Goal: Task Accomplishment & Management: Complete application form

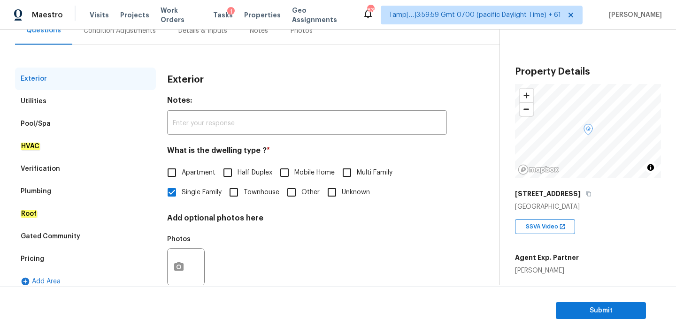
scroll to position [110, 0]
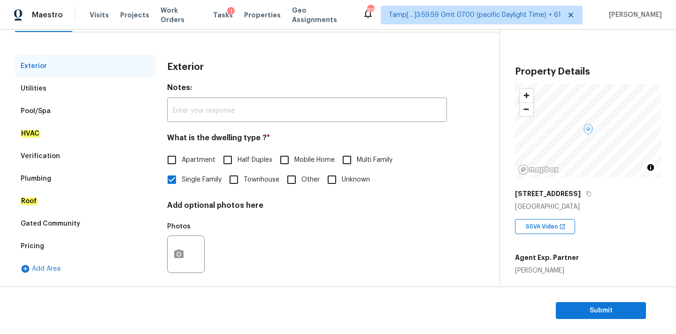
click at [65, 151] on div "Verification" at bounding box center [85, 156] width 141 height 23
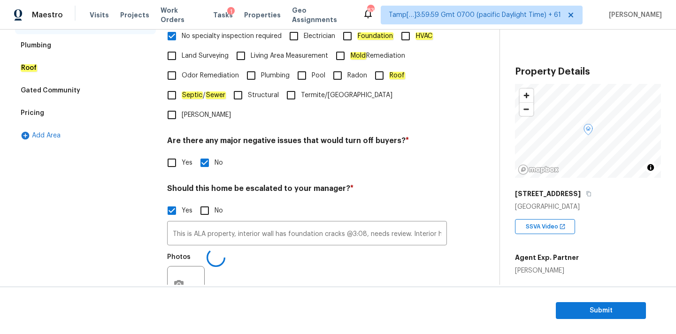
scroll to position [287, 0]
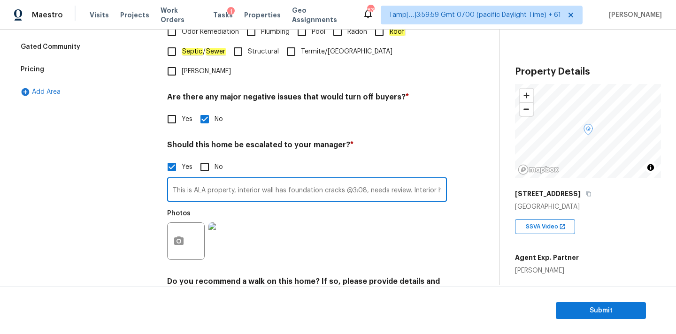
click at [318, 180] on input "This is ALA property, interior wall has foundation cracks @3:08, needs review. …" at bounding box center [307, 191] width 280 height 22
click at [385, 180] on input "This is ALA property, interior wall has foundation cracks @3:08, needs review. …" at bounding box center [307, 191] width 280 height 22
click at [367, 180] on input "This is ALA property, interior wall has foundation cracks @3:08, needs review. …" at bounding box center [307, 191] width 280 height 22
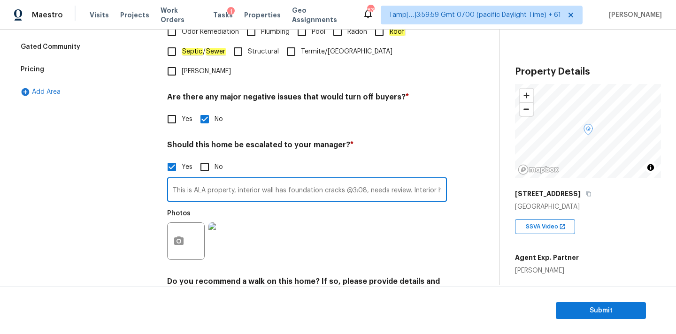
click at [373, 180] on input "This is ALA property, interior wall has foundation cracks @3:08, needs review. …" at bounding box center [307, 191] width 280 height 22
click at [418, 180] on input "This is ALA property, interior wall has foundation cracks @3:08, needs review. …" at bounding box center [307, 191] width 280 height 22
click at [417, 180] on input "This is ALA property, interior wall has foundation cracks @3:08, needs review. …" at bounding box center [307, 191] width 280 height 22
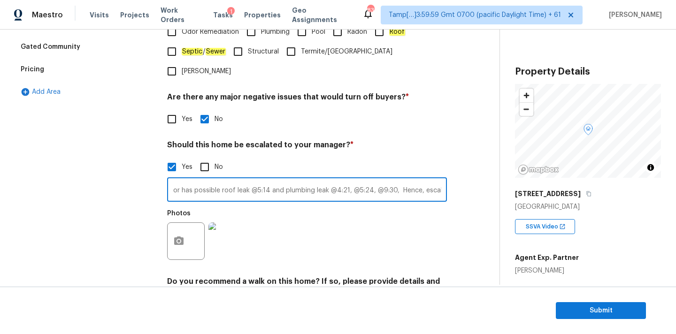
scroll to position [0, 287]
click at [361, 180] on input "This is ALA property, interior wall has foundation cracks @3:08, needs review. …" at bounding box center [307, 191] width 280 height 22
click at [378, 180] on input "This is ALA property, interior wall has foundation cracks @3:08, needs review. …" at bounding box center [307, 191] width 280 height 22
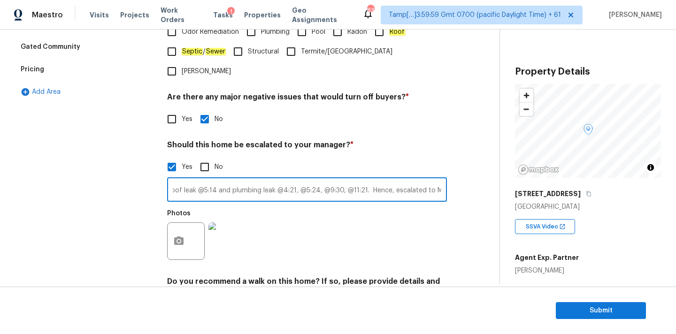
click at [361, 180] on input "This is ALA property, interior wall has foundation cracks @3:08, needs review. …" at bounding box center [307, 191] width 280 height 22
type input "This is ALA property, interior wall has foundation cracks @3:08, needs review. …"
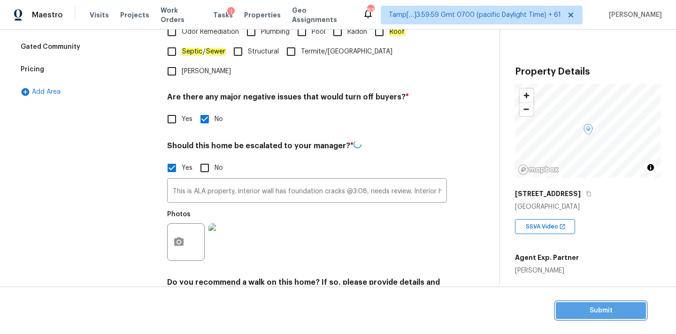
click at [576, 310] on span "Submit" at bounding box center [600, 311] width 75 height 12
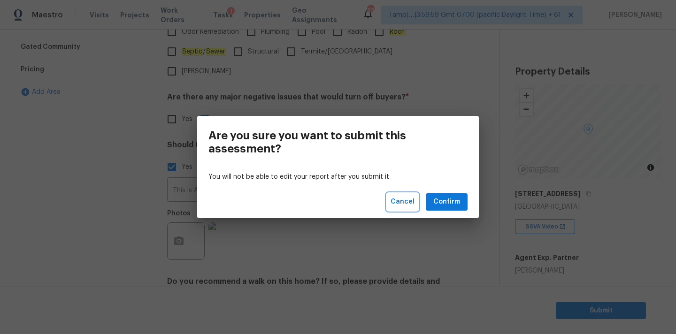
click at [401, 203] on span "Cancel" at bounding box center [402, 202] width 24 height 12
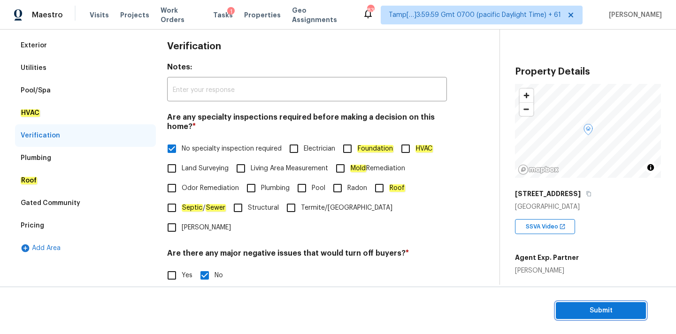
scroll to position [46, 0]
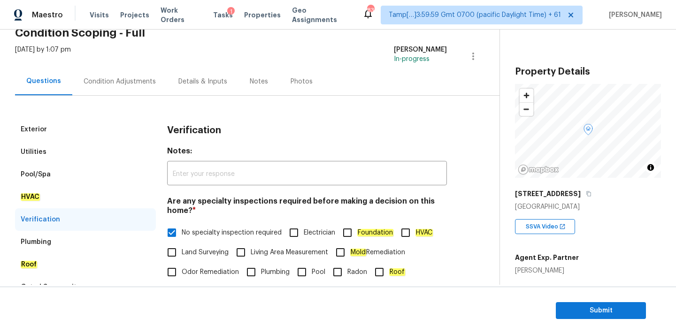
click at [156, 82] on div "Condition Adjustments" at bounding box center [119, 82] width 95 height 28
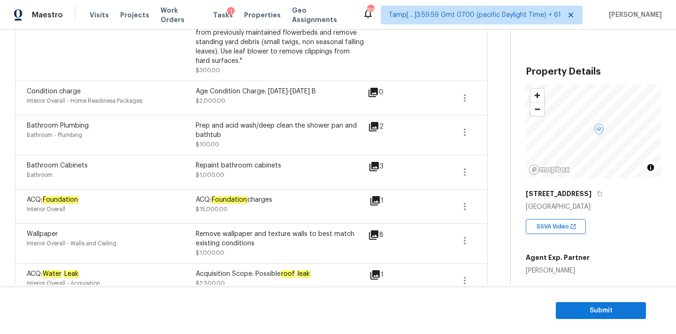
scroll to position [403, 0]
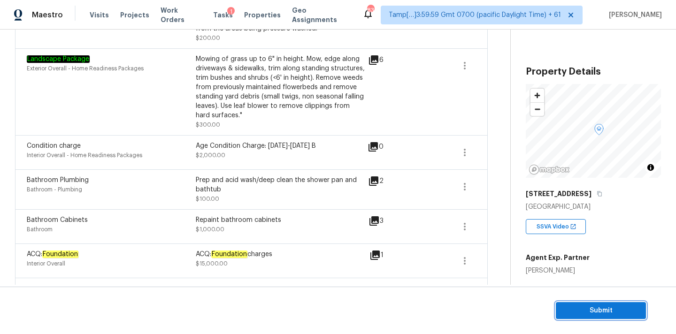
click at [573, 305] on span "Submit" at bounding box center [600, 311] width 75 height 12
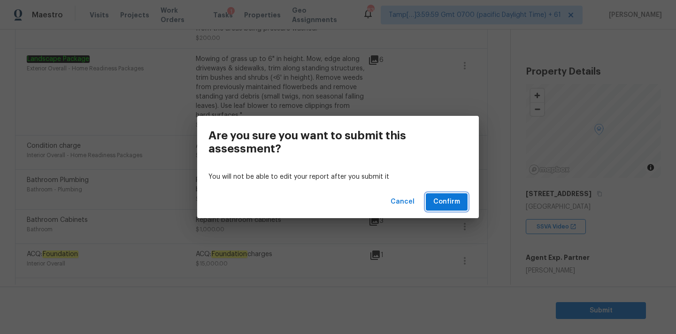
click at [463, 208] on button "Confirm" at bounding box center [447, 201] width 42 height 17
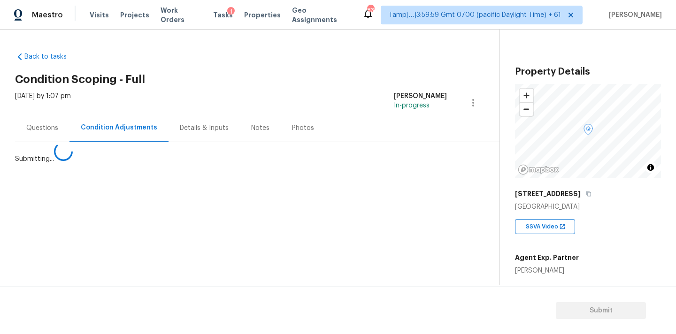
scroll to position [0, 0]
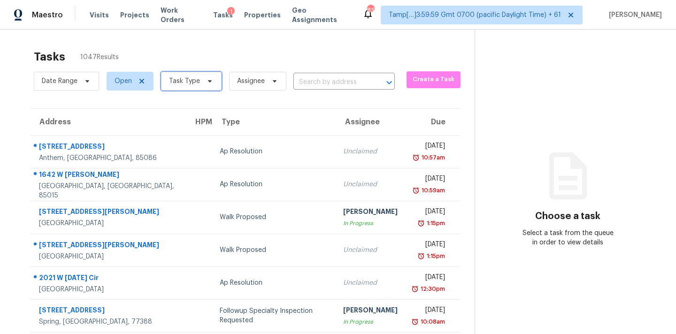
click at [183, 87] on span "Task Type" at bounding box center [191, 81] width 61 height 19
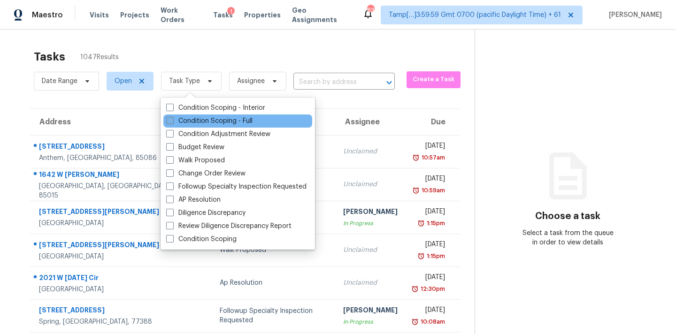
click at [203, 119] on label "Condition Scoping - Full" at bounding box center [209, 120] width 86 height 9
click at [172, 119] on input "Condition Scoping - Full" at bounding box center [169, 119] width 6 height 6
checkbox input "true"
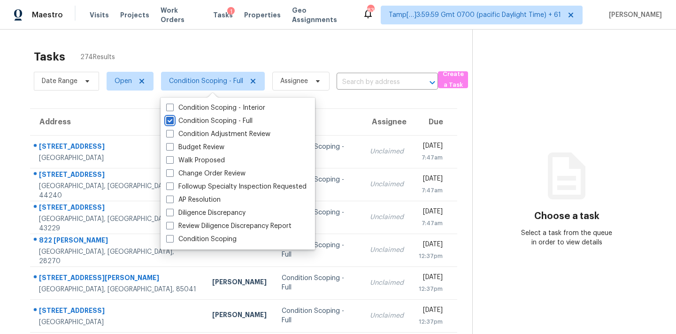
scroll to position [154, 0]
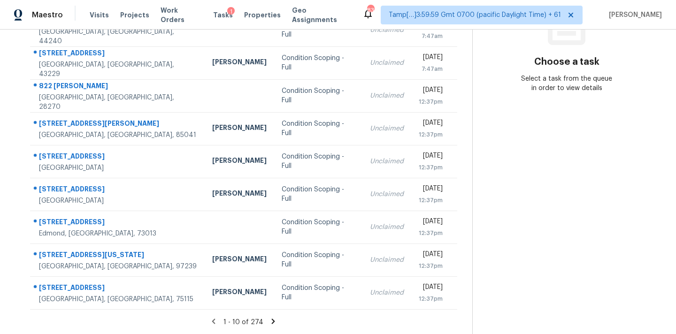
click at [273, 322] on icon at bounding box center [273, 321] width 8 height 8
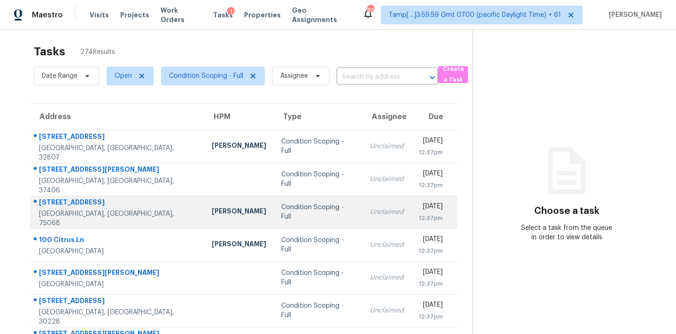
scroll to position [0, 0]
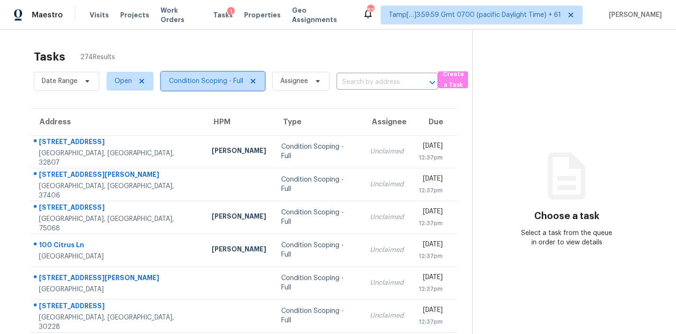
click at [228, 88] on span "Condition Scoping - Full" at bounding box center [213, 81] width 104 height 19
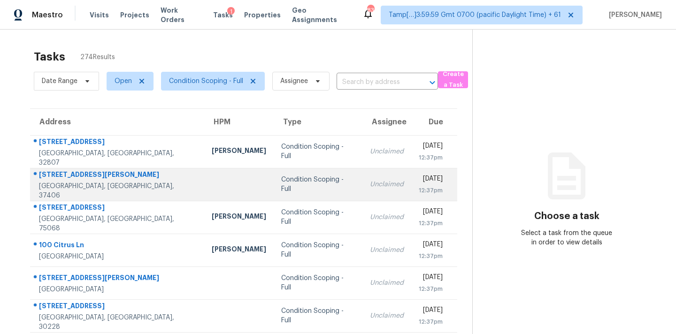
click at [362, 174] on td "Unclaimed" at bounding box center [386, 184] width 49 height 33
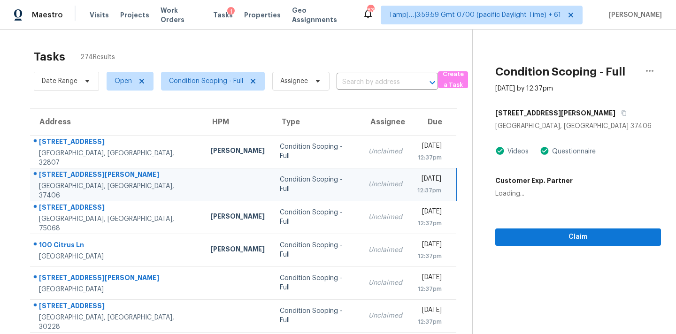
scroll to position [154, 0]
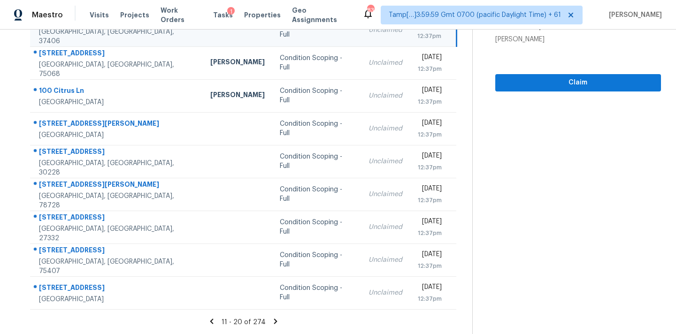
click at [274, 321] on icon at bounding box center [275, 321] width 3 height 5
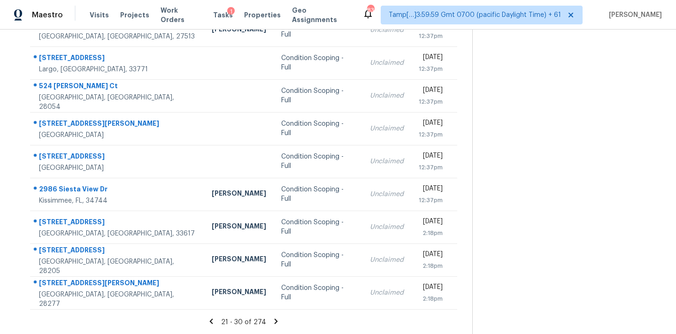
click at [275, 321] on icon at bounding box center [276, 321] width 3 height 5
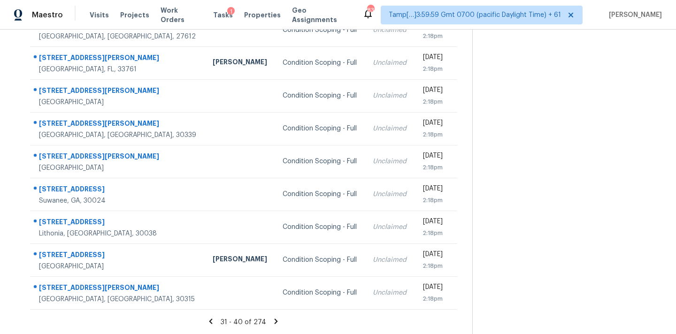
click at [275, 321] on icon at bounding box center [276, 321] width 3 height 5
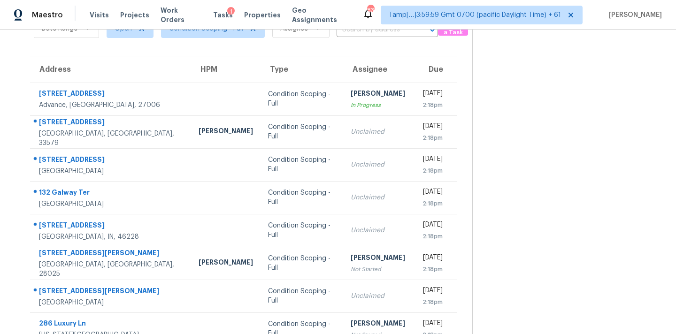
scroll to position [0, 0]
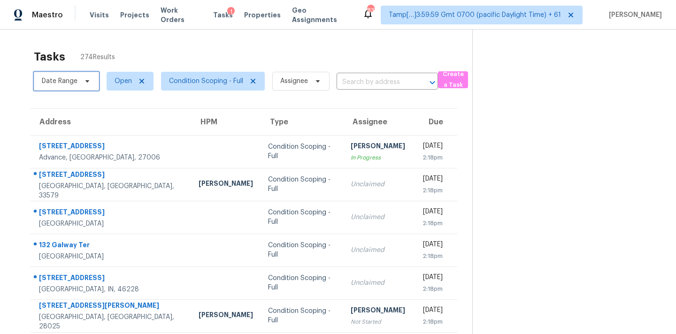
click at [73, 82] on span "Date Range" at bounding box center [60, 80] width 36 height 9
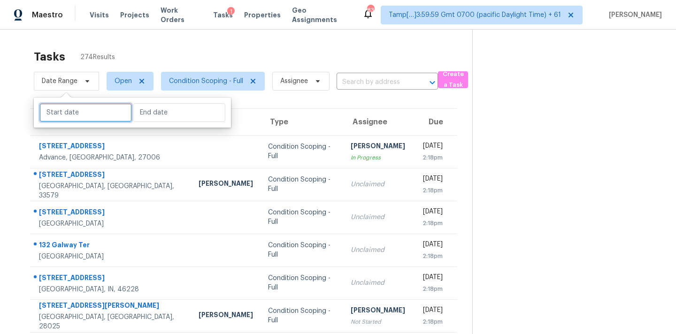
click at [83, 115] on input "text" at bounding box center [85, 112] width 92 height 19
select select "7"
select select "2025"
select select "8"
select select "2025"
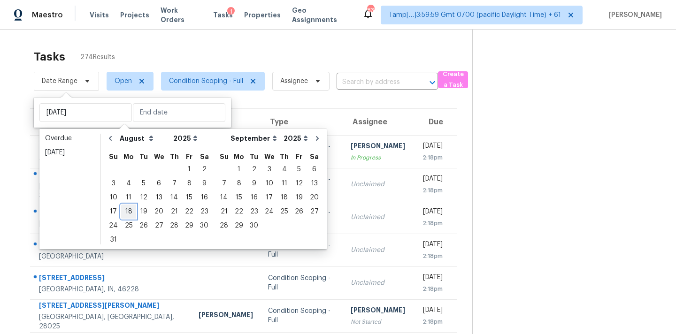
click at [127, 212] on div "18" at bounding box center [128, 211] width 15 height 13
type input "Mon, Aug 18"
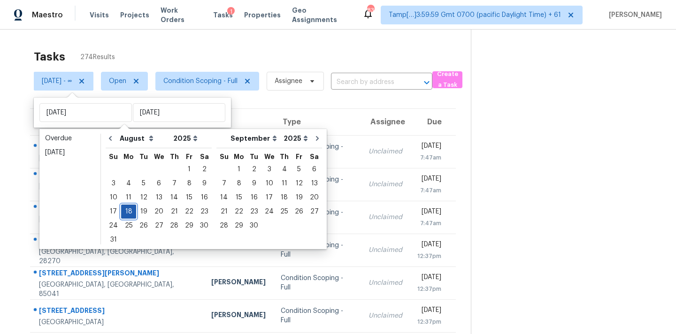
click at [129, 211] on div "18" at bounding box center [128, 211] width 15 height 13
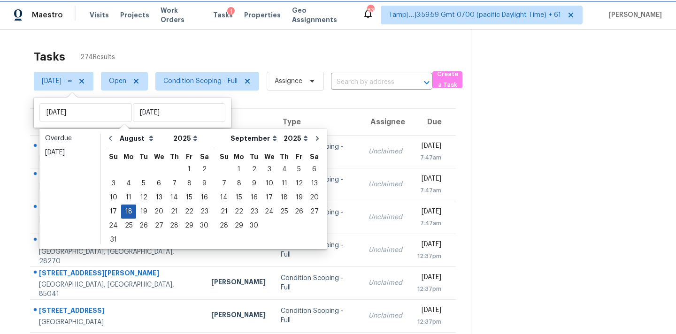
type input "Mon, Aug 18"
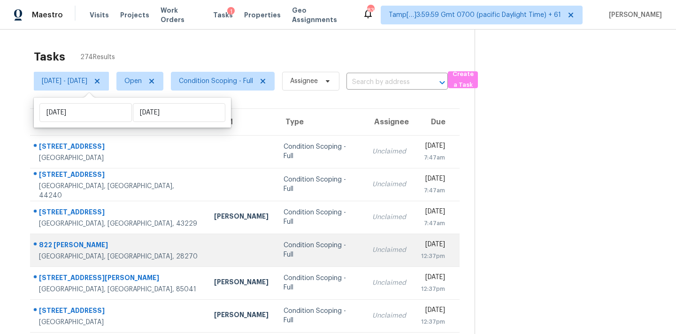
click at [276, 236] on td "Condition Scoping - Full" at bounding box center [320, 250] width 89 height 33
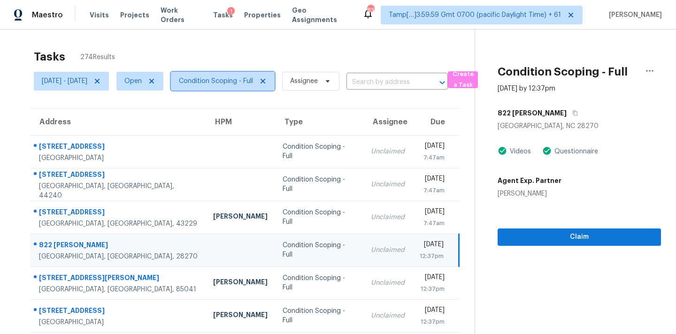
click at [234, 84] on span "Condition Scoping - Full" at bounding box center [216, 80] width 74 height 9
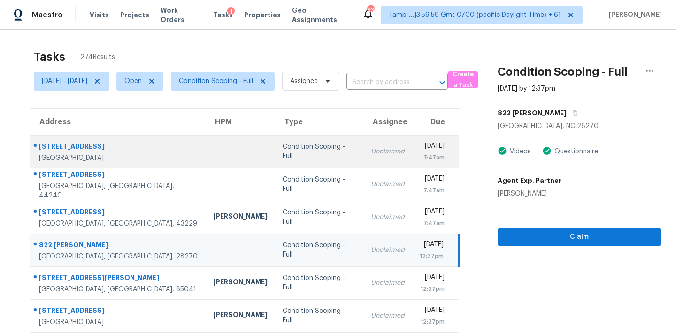
click at [377, 162] on td "Unclaimed" at bounding box center [387, 151] width 49 height 33
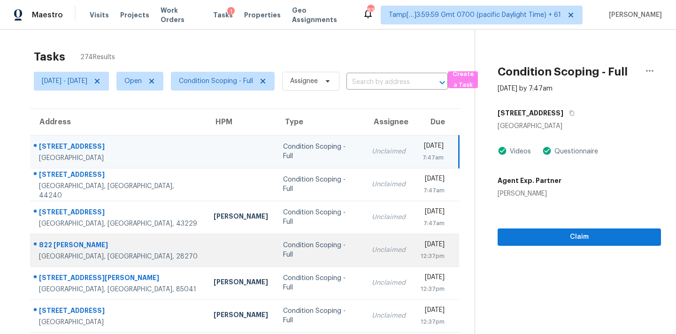
scroll to position [154, 0]
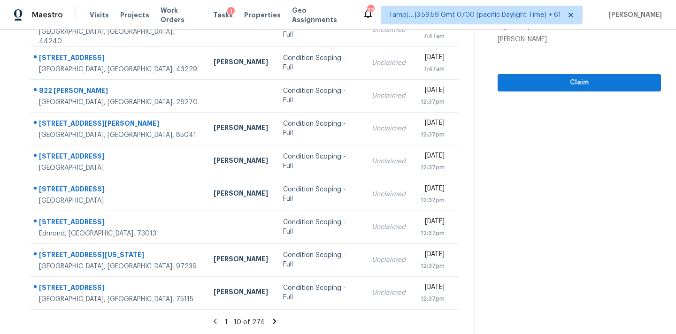
click at [276, 321] on icon at bounding box center [274, 321] width 3 height 5
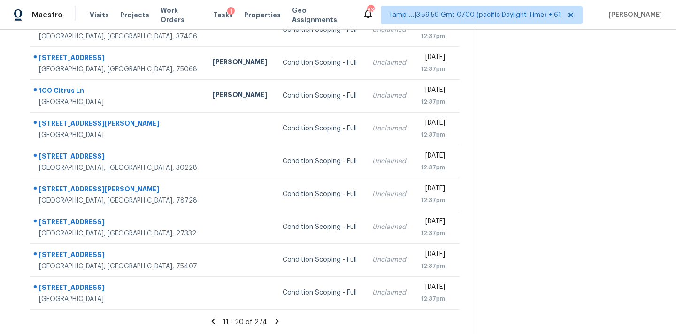
click at [277, 321] on icon at bounding box center [277, 321] width 8 height 8
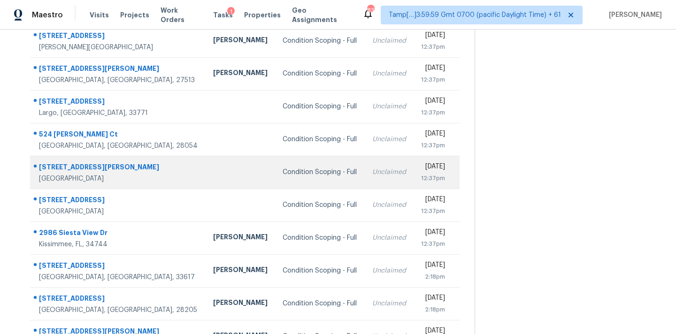
scroll to position [148, 0]
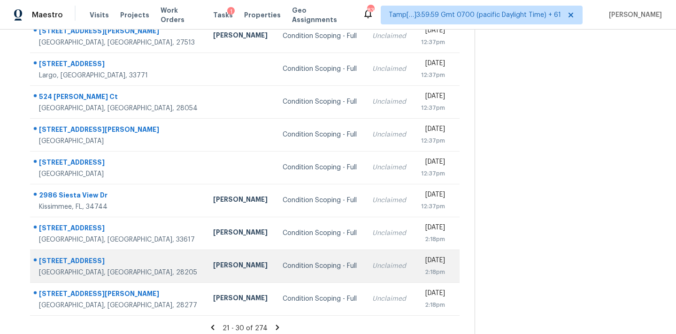
click at [300, 274] on td "Condition Scoping - Full" at bounding box center [320, 266] width 90 height 33
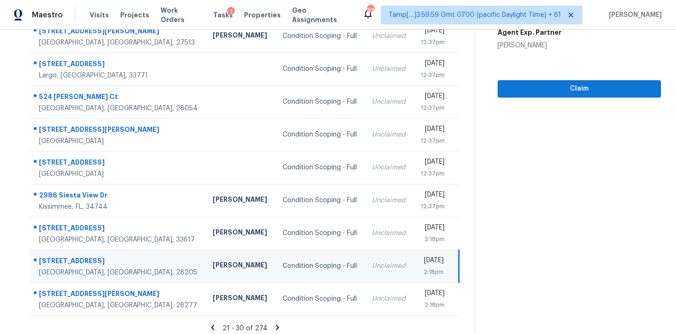
click at [279, 325] on icon at bounding box center [276, 327] width 3 height 5
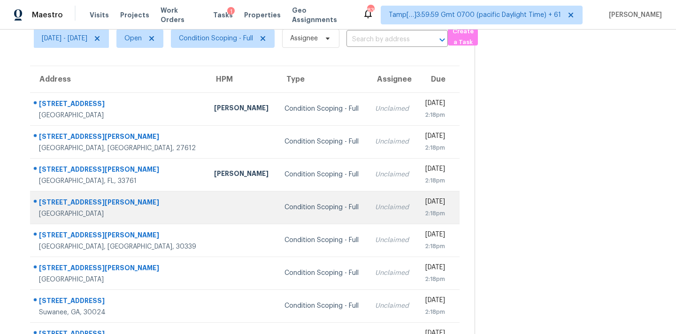
scroll to position [154, 0]
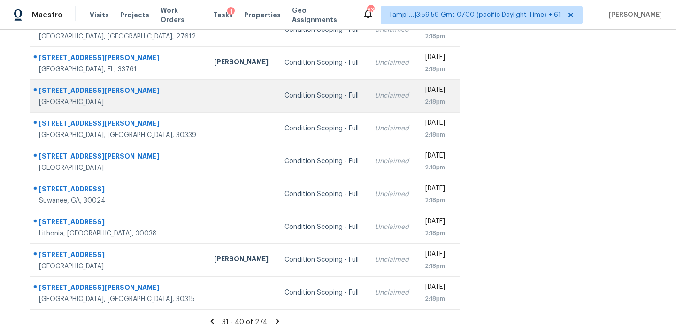
click at [315, 98] on td "Condition Scoping - Full" at bounding box center [322, 95] width 91 height 33
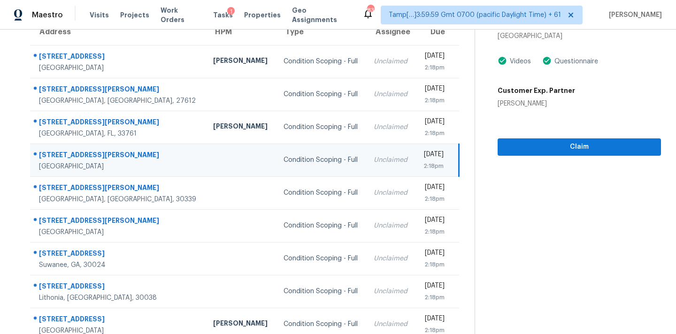
scroll to position [72, 0]
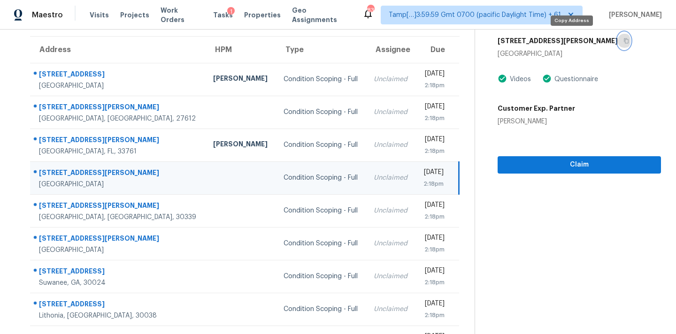
click at [624, 43] on icon "button" at bounding box center [626, 40] width 5 height 5
click at [423, 180] on div "2:18pm" at bounding box center [433, 183] width 21 height 9
click at [624, 43] on icon "button" at bounding box center [626, 40] width 5 height 5
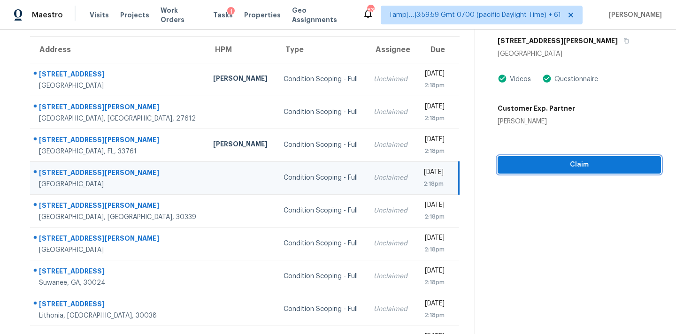
click at [533, 171] on button "Claim" at bounding box center [578, 164] width 163 height 17
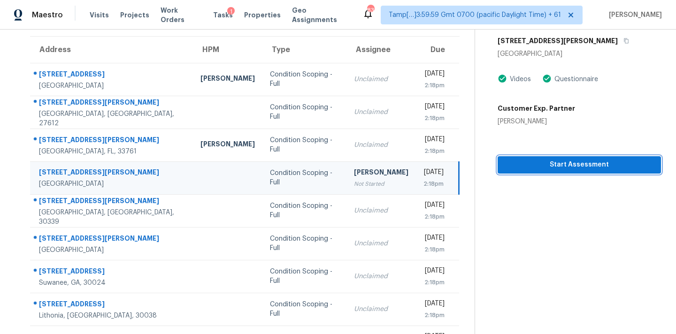
click at [550, 165] on span "Start Assessment" at bounding box center [579, 165] width 148 height 12
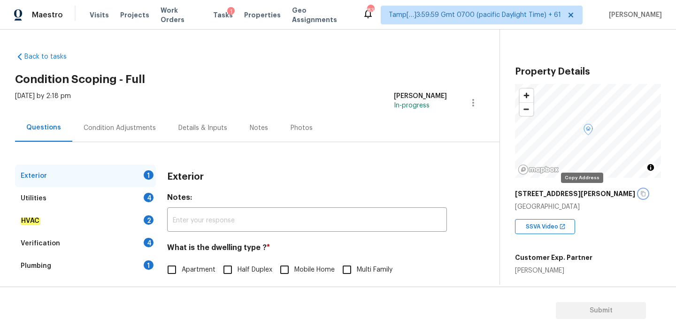
click at [641, 196] on icon "button" at bounding box center [643, 193] width 5 height 5
click at [329, 218] on input "text" at bounding box center [307, 221] width 280 height 22
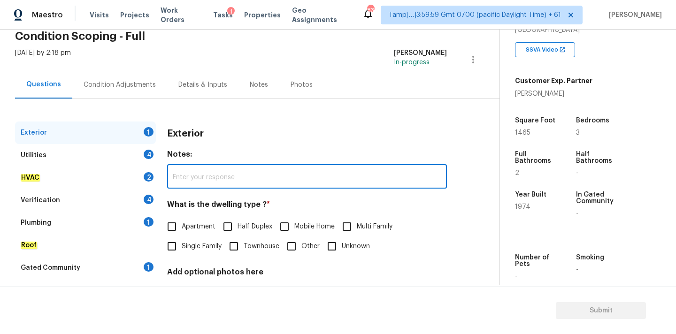
scroll to position [118, 0]
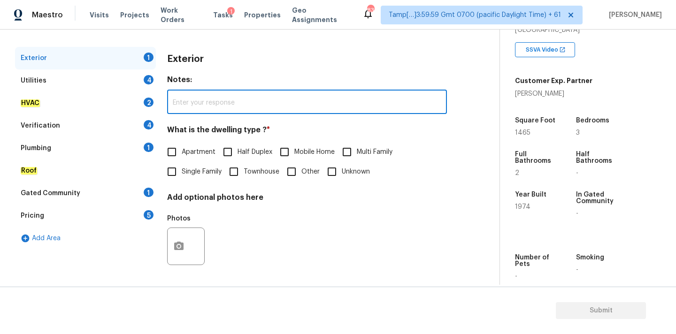
click at [211, 175] on span "Single Family" at bounding box center [202, 172] width 40 height 10
click at [182, 175] on input "Single Family" at bounding box center [172, 172] width 20 height 20
checkbox input "true"
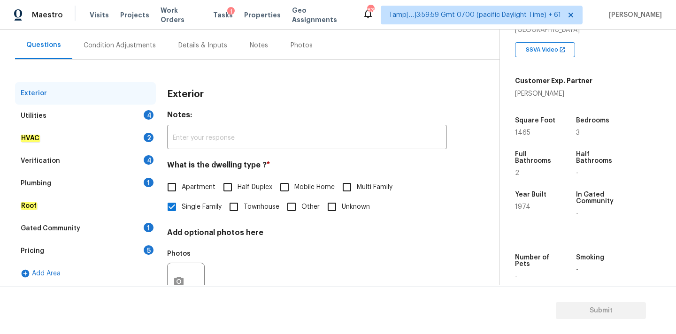
scroll to position [79, 0]
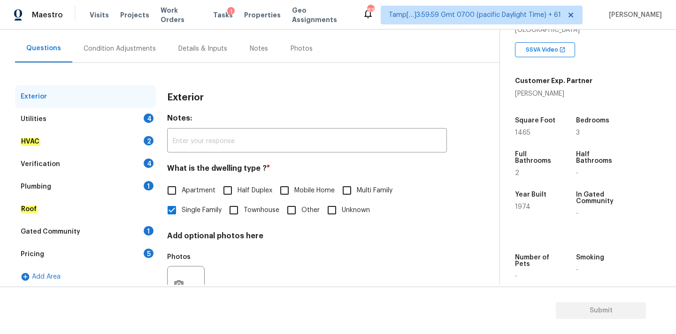
click at [83, 165] on div "Verification 4" at bounding box center [85, 164] width 141 height 23
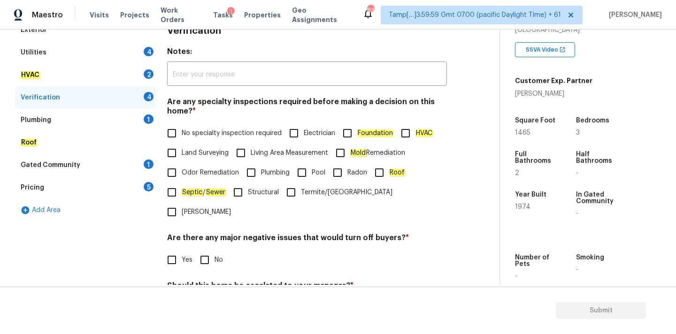
scroll to position [230, 0]
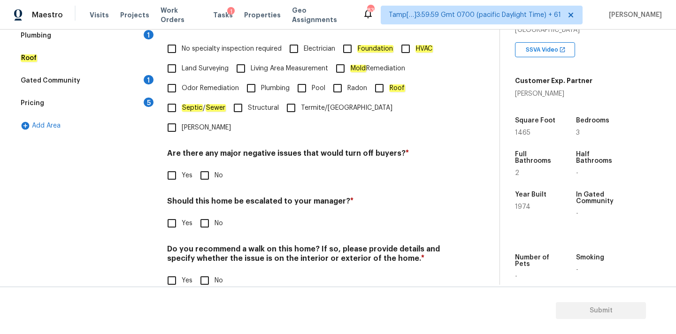
click at [190, 219] on span "Yes" at bounding box center [187, 224] width 11 height 10
click at [182, 214] on input "Yes" at bounding box center [172, 224] width 20 height 20
checkbox input "true"
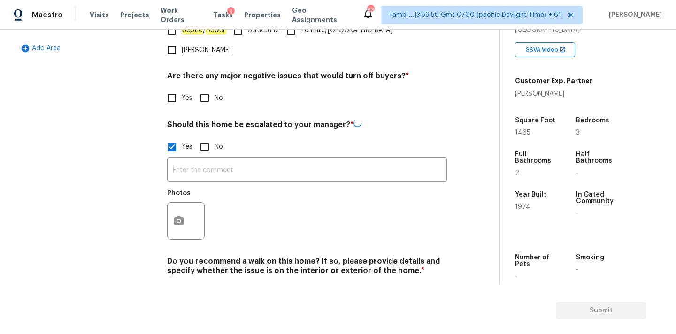
scroll to position [320, 0]
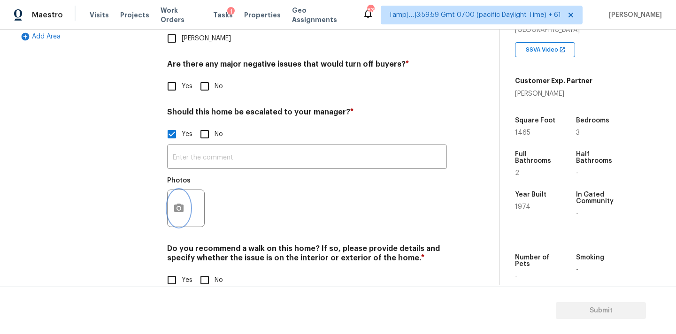
click at [182, 204] on icon "button" at bounding box center [178, 208] width 9 height 8
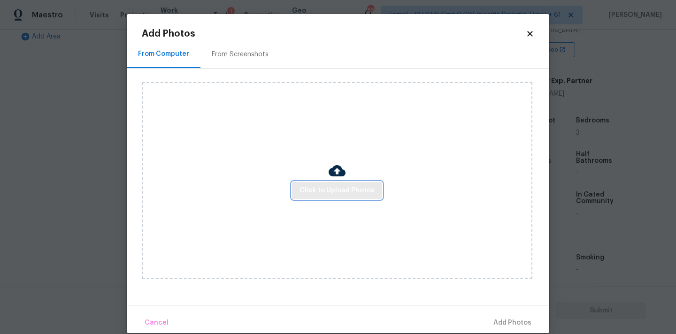
click at [299, 189] on button "Click to Upload Photos" at bounding box center [337, 190] width 90 height 17
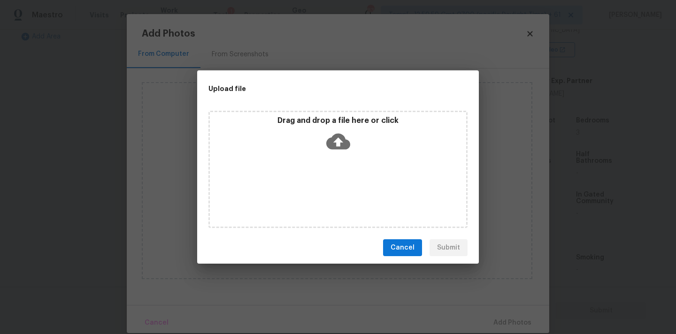
click at [336, 146] on icon at bounding box center [338, 142] width 24 height 16
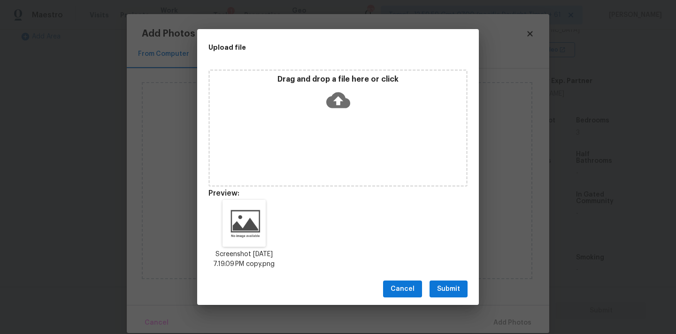
click at [443, 294] on span "Submit" at bounding box center [448, 289] width 23 height 12
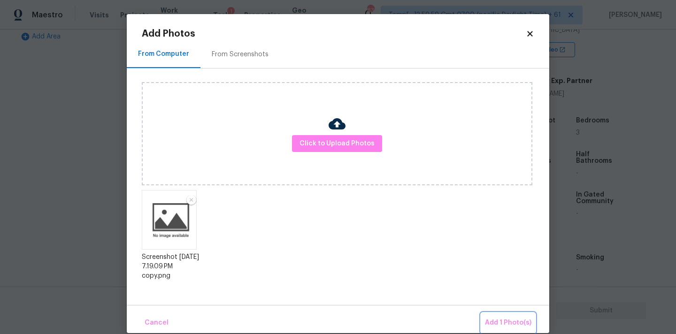
click at [494, 318] on span "Add 1 Photo(s)" at bounding box center [508, 323] width 46 height 12
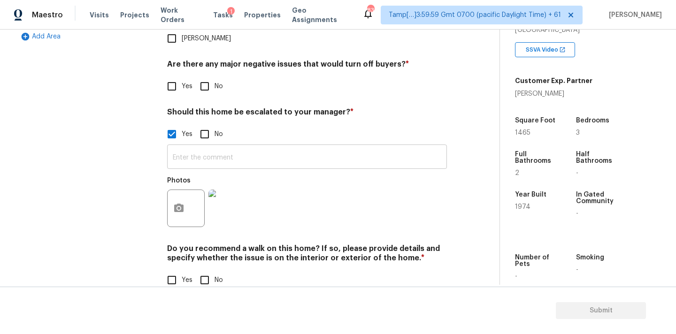
click at [307, 147] on input "text" at bounding box center [307, 158] width 280 height 22
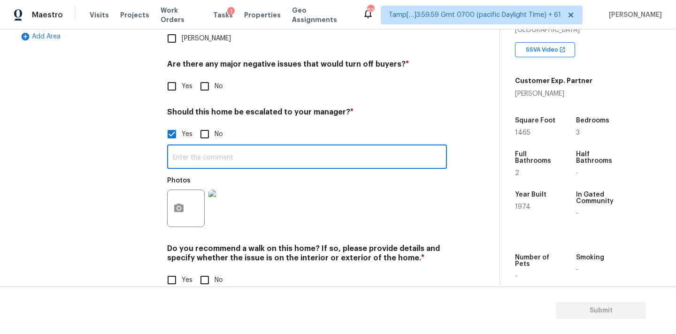
paste input "This is ALA / kitchen table property, needs review. Hence, escalated to MM."
click at [211, 147] on input "This is ALA / kitchen table property, needs review. Hence, escalated to MM." at bounding box center [307, 158] width 280 height 22
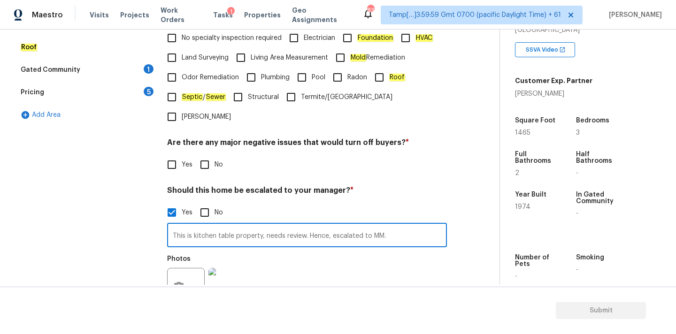
scroll to position [203, 0]
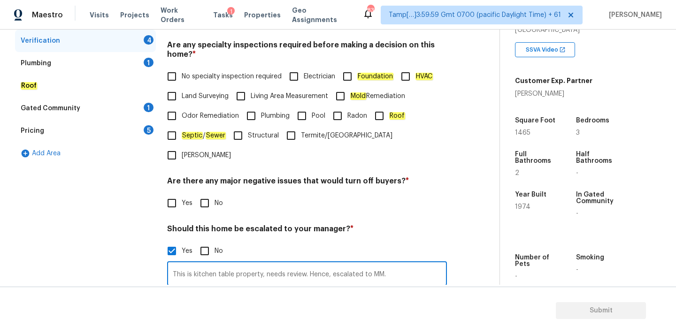
type input "This is kitchen table property, needs review. Hence, escalated to MM."
click at [209, 76] on span "No specialty inspection required" at bounding box center [232, 77] width 100 height 10
click at [182, 76] on input "No specialty inspection required" at bounding box center [172, 77] width 20 height 20
checkbox input "true"
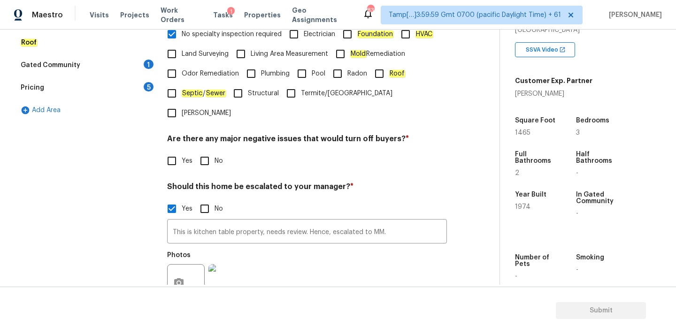
scroll to position [257, 0]
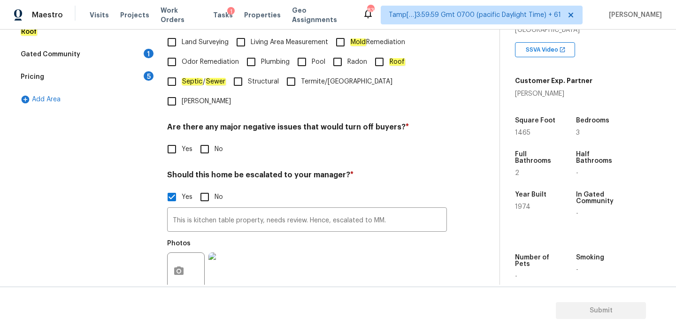
click at [208, 139] on input "No" at bounding box center [205, 149] width 20 height 20
checkbox input "true"
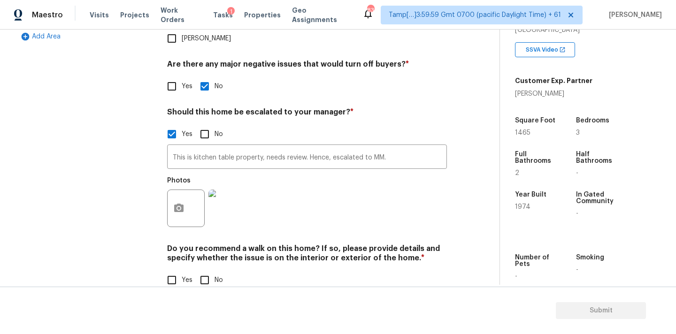
click at [209, 270] on input "No" at bounding box center [205, 280] width 20 height 20
checkbox input "true"
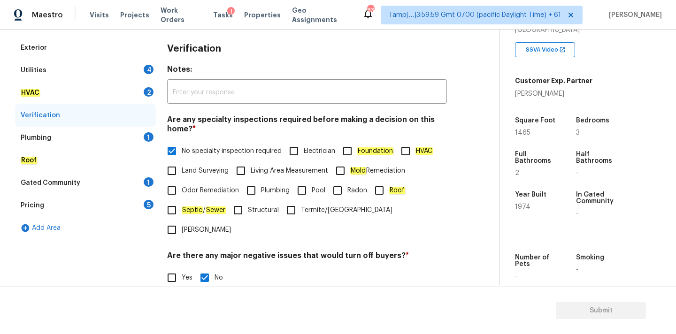
click at [124, 136] on div "Plumbing 1" at bounding box center [85, 138] width 141 height 23
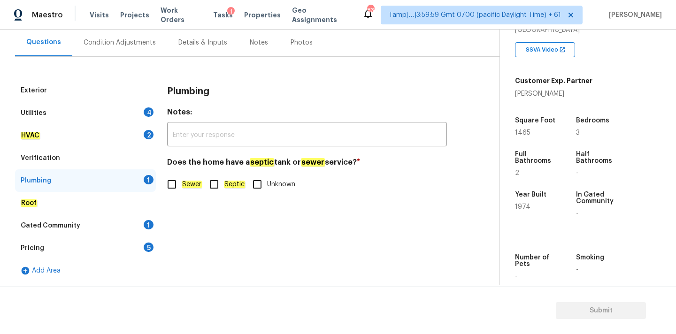
click at [180, 188] on input "Sewer" at bounding box center [172, 185] width 20 height 20
checkbox input "true"
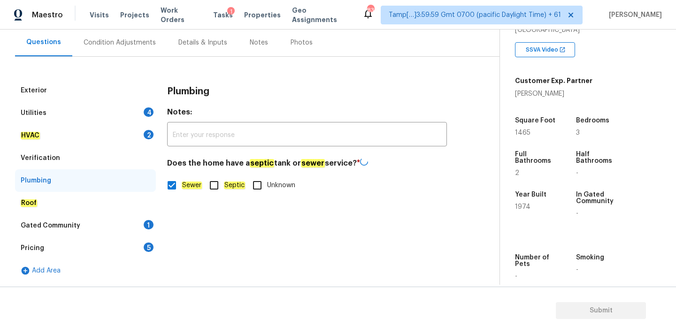
click at [130, 221] on div "Gated Community 1" at bounding box center [85, 225] width 141 height 23
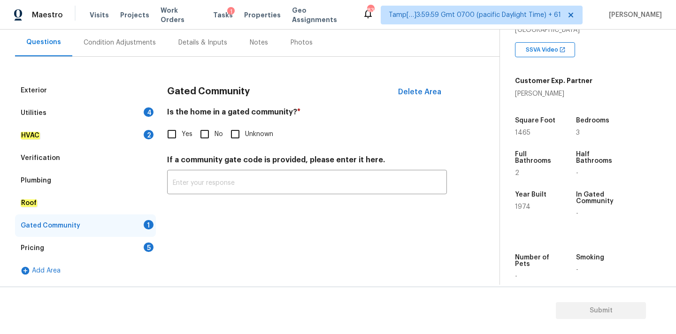
click at [203, 136] on input "No" at bounding box center [205, 134] width 20 height 20
checkbox input "true"
click at [137, 247] on div "Pricing 5" at bounding box center [85, 248] width 141 height 23
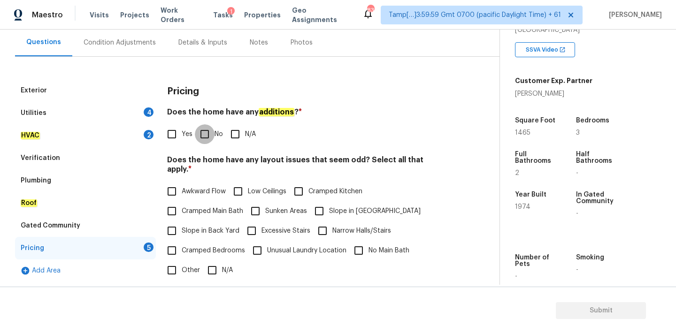
click at [206, 138] on input "No" at bounding box center [205, 134] width 20 height 20
checkbox input "true"
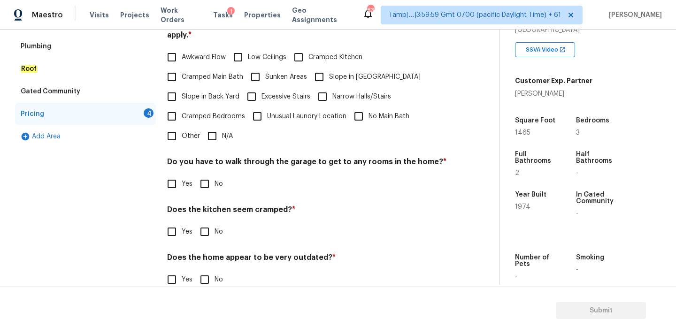
scroll to position [229, 0]
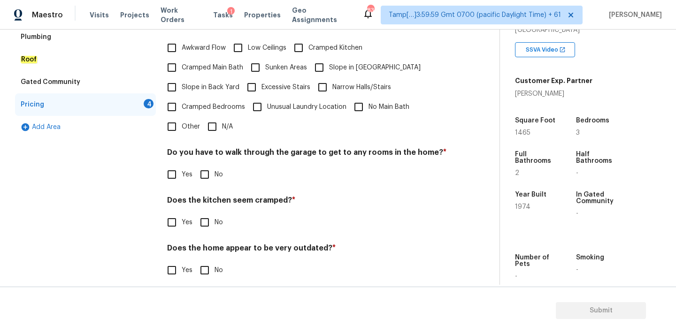
click at [210, 124] on input "N/A" at bounding box center [212, 127] width 20 height 20
checkbox input "true"
click at [207, 168] on input "No" at bounding box center [205, 175] width 20 height 20
checkbox input "true"
click at [206, 217] on input "No" at bounding box center [205, 223] width 20 height 20
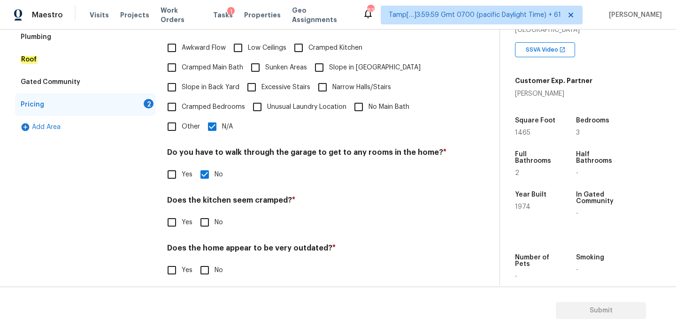
checkbox input "true"
click at [209, 260] on input "No" at bounding box center [205, 270] width 20 height 20
checkbox input "true"
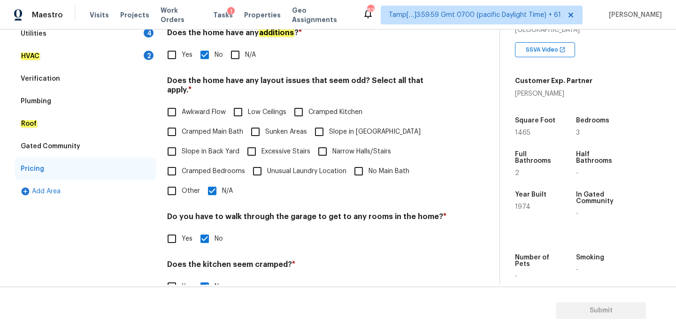
scroll to position [85, 0]
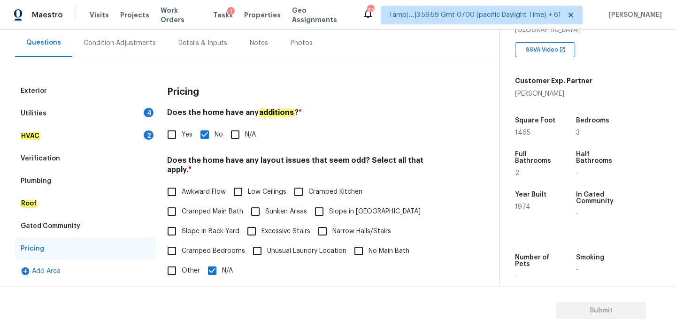
click at [124, 137] on div "HVAC 2" at bounding box center [85, 136] width 141 height 23
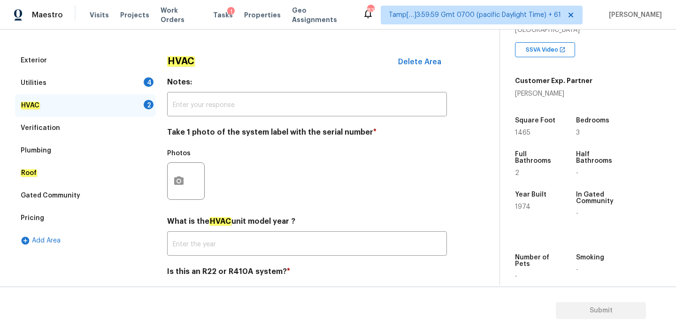
scroll to position [149, 0]
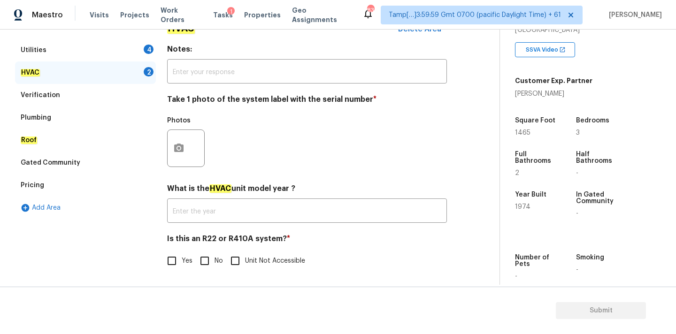
click at [201, 262] on input "No" at bounding box center [205, 261] width 20 height 20
checkbox input "true"
click at [178, 152] on icon "button" at bounding box center [178, 148] width 9 height 8
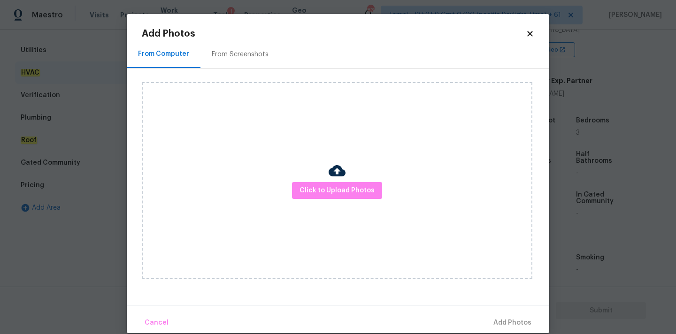
click at [290, 184] on div "Click to Upload Photos" at bounding box center [337, 180] width 390 height 197
click at [302, 185] on span "Click to Upload Photos" at bounding box center [336, 191] width 75 height 12
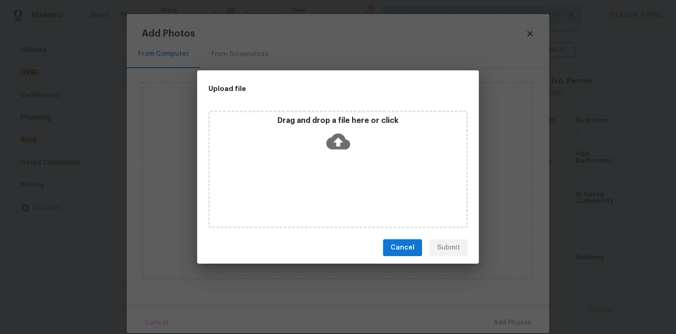
click at [331, 141] on icon at bounding box center [338, 142] width 24 height 16
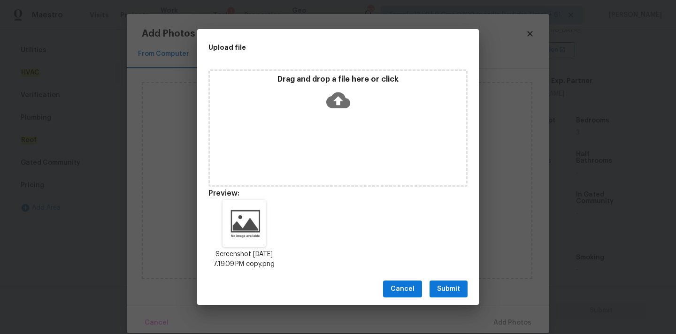
click at [458, 291] on span "Submit" at bounding box center [448, 289] width 23 height 12
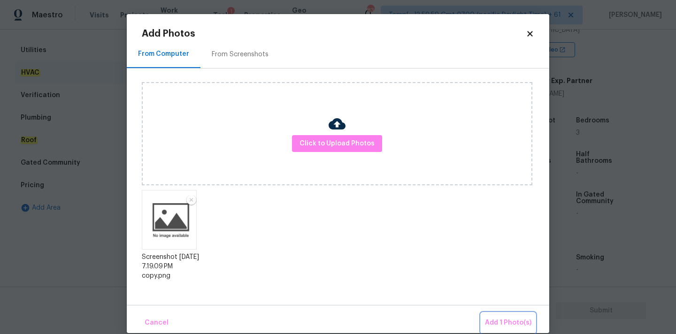
click at [502, 320] on span "Add 1 Photo(s)" at bounding box center [508, 323] width 46 height 12
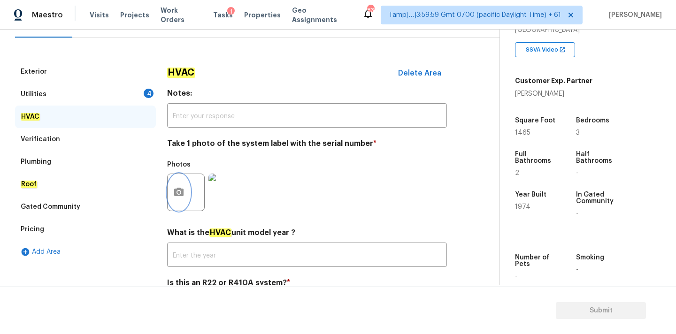
scroll to position [95, 0]
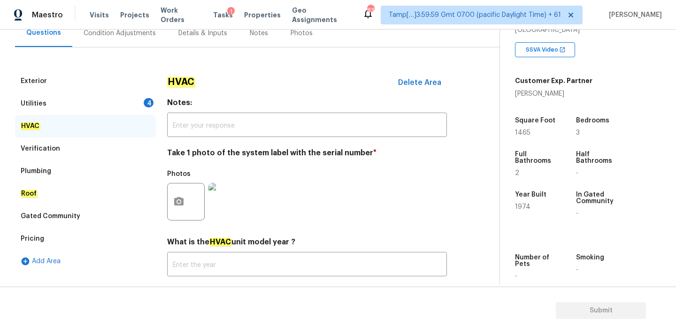
click at [112, 101] on div "Utilities 4" at bounding box center [85, 103] width 141 height 23
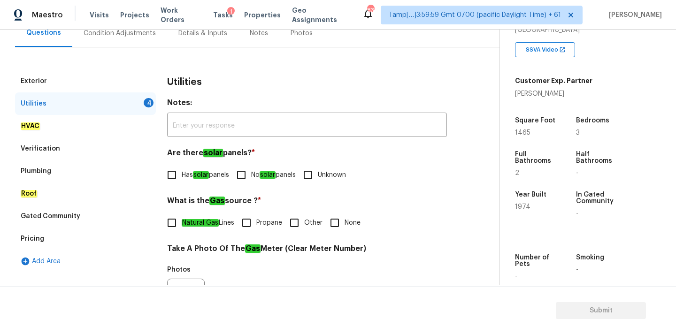
click at [255, 175] on span "No solar panels" at bounding box center [273, 175] width 45 height 10
click at [251, 175] on input "No solar panels" at bounding box center [241, 175] width 20 height 20
checkbox input "true"
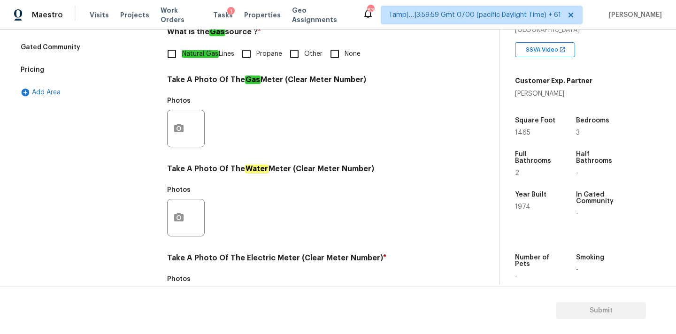
scroll to position [372, 0]
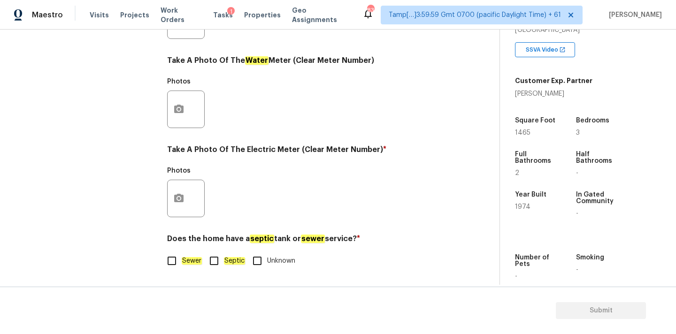
click at [190, 260] on em "Sewer" at bounding box center [192, 261] width 20 height 8
click at [182, 260] on input "Sewer" at bounding box center [172, 261] width 20 height 20
checkbox input "true"
click at [185, 195] on button "button" at bounding box center [179, 198] width 23 height 37
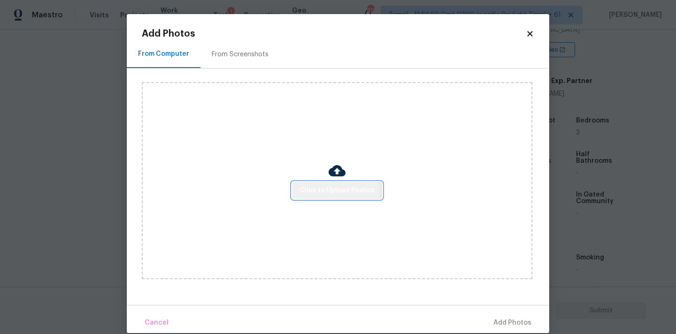
click at [307, 195] on span "Click to Upload Photos" at bounding box center [336, 191] width 75 height 12
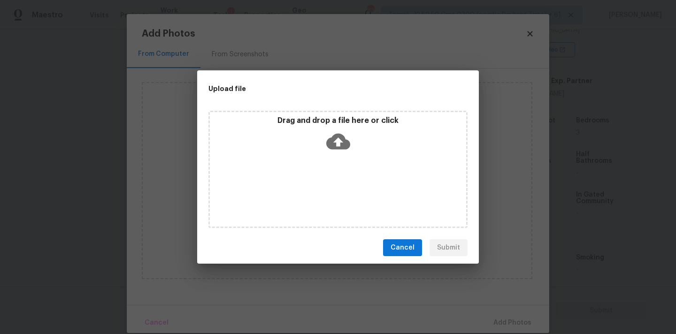
click at [330, 139] on icon at bounding box center [338, 142] width 24 height 16
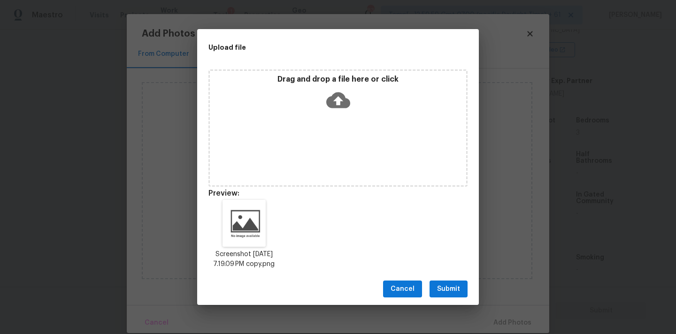
click at [461, 288] on button "Submit" at bounding box center [448, 289] width 38 height 17
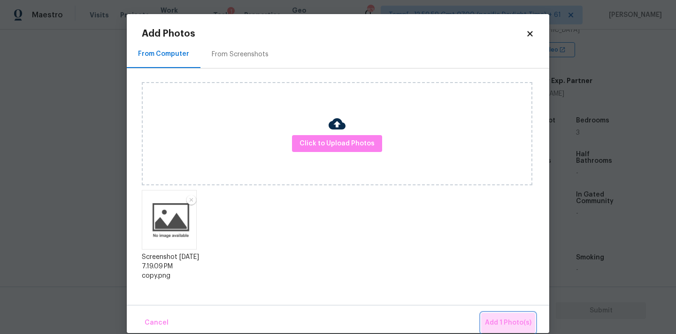
click at [509, 325] on span "Add 1 Photo(s)" at bounding box center [508, 323] width 46 height 12
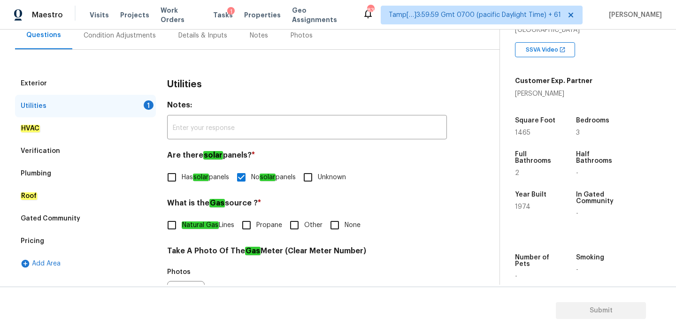
scroll to position [91, 0]
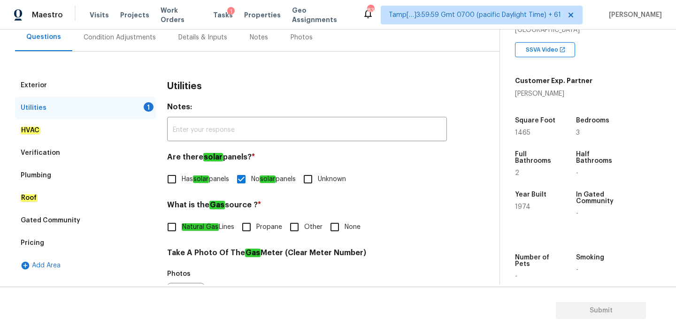
click at [139, 43] on div "Condition Adjustments" at bounding box center [119, 37] width 95 height 28
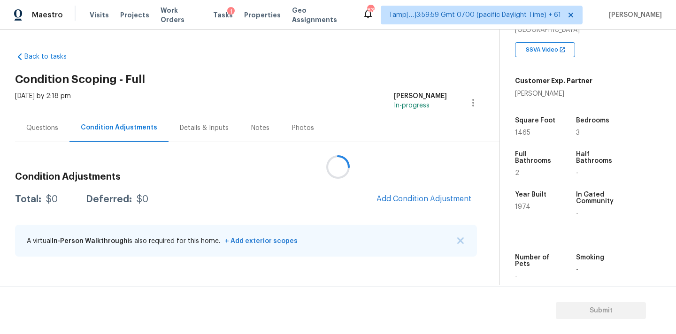
click at [400, 194] on div at bounding box center [338, 167] width 676 height 334
click at [413, 200] on div at bounding box center [338, 167] width 676 height 334
click at [412, 205] on button "Add Condition Adjustment" at bounding box center [424, 199] width 106 height 20
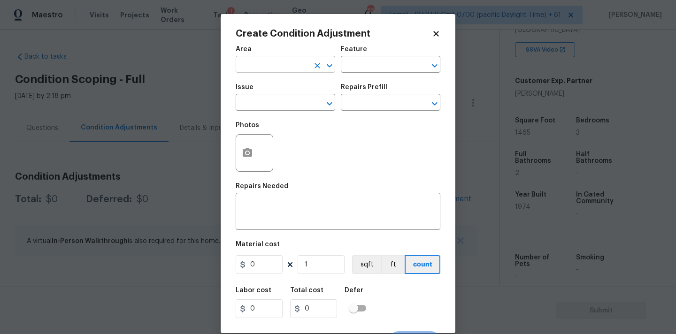
click at [288, 67] on input "text" at bounding box center [272, 65] width 73 height 15
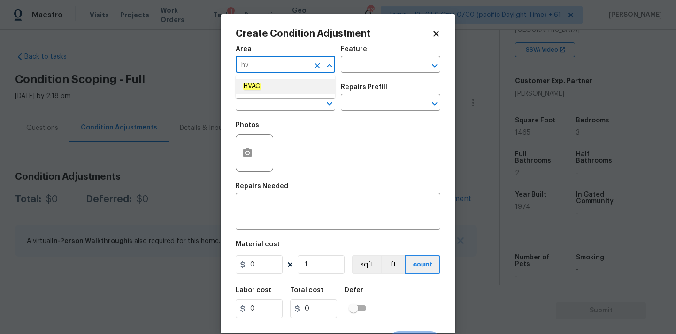
click at [278, 84] on li "HVAC" at bounding box center [285, 86] width 99 height 15
type input "HVAC"
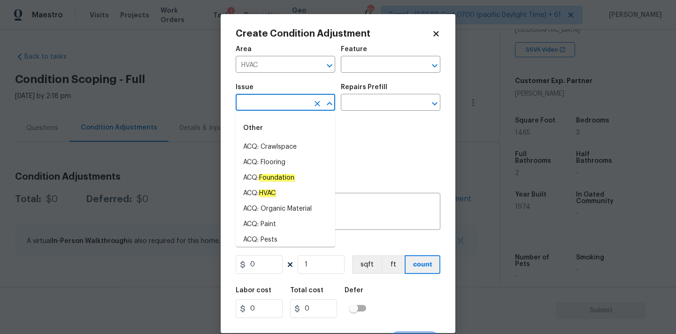
click at [279, 102] on input "text" at bounding box center [272, 103] width 73 height 15
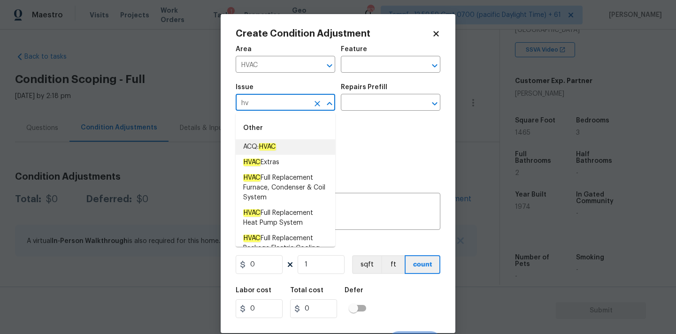
click at [286, 147] on li "ACQ: HVAC" at bounding box center [285, 146] width 99 height 15
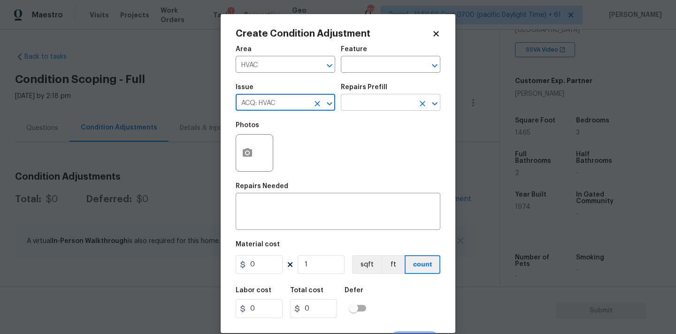
type input "ACQ: HVAC"
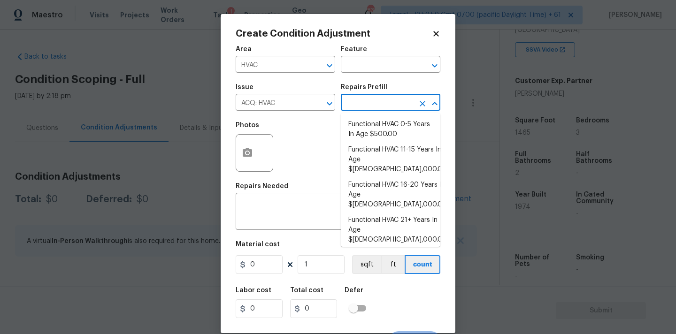
click at [377, 101] on input "text" at bounding box center [377, 103] width 73 height 15
click at [380, 126] on span "Functional HVAC 0-5 Years In Age $500.00" at bounding box center [390, 130] width 84 height 20
type input "Acquisition"
type textarea "Acquisition Scope: Functional HVAC 0-5 years"
type input "500"
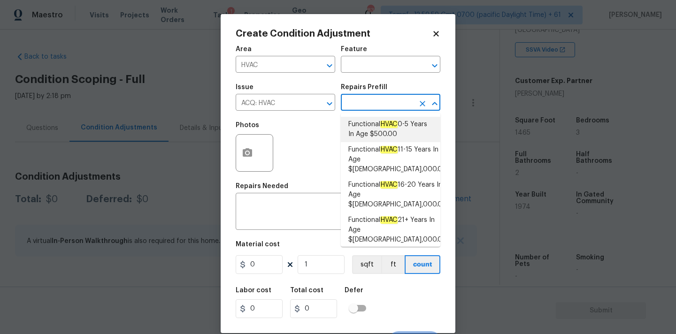
type input "500"
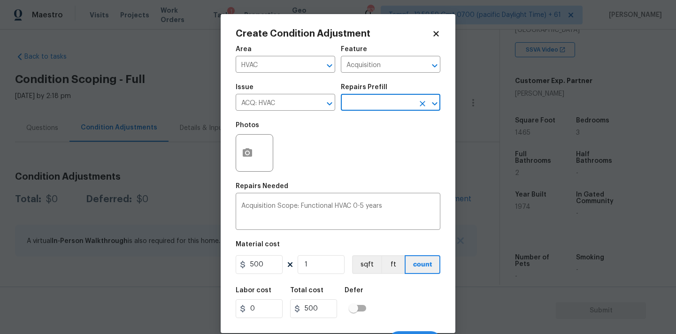
scroll to position [16, 0]
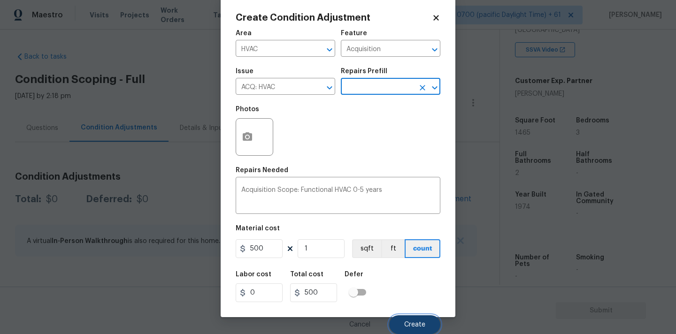
click at [413, 318] on button "Create" at bounding box center [414, 324] width 51 height 19
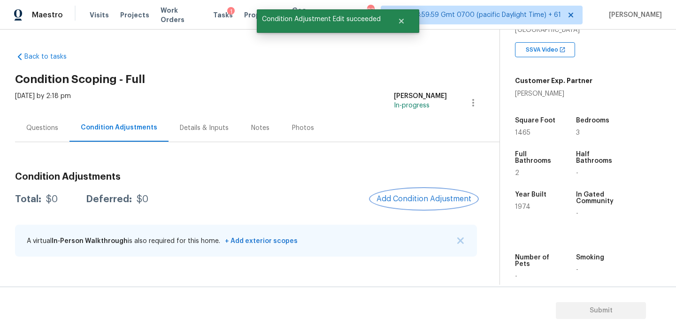
scroll to position [0, 0]
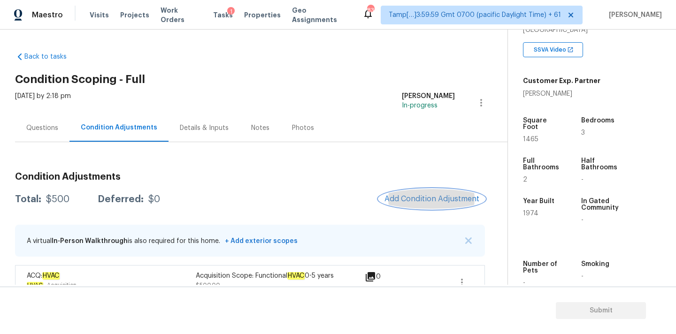
click at [410, 199] on span "Add Condition Adjustment" at bounding box center [431, 199] width 95 height 8
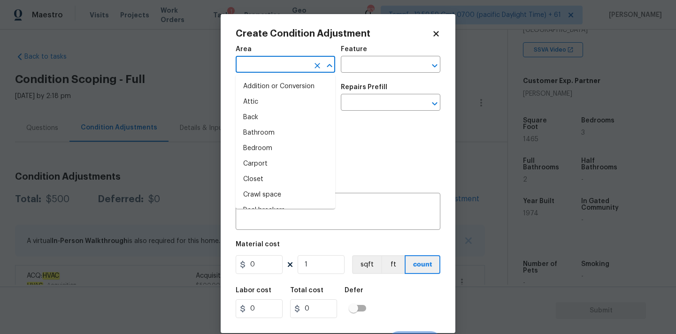
click at [265, 62] on input "text" at bounding box center [272, 65] width 73 height 15
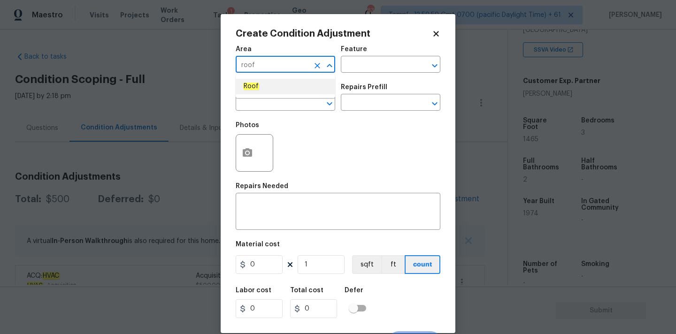
click at [266, 87] on li "Roof" at bounding box center [285, 86] width 99 height 15
type input "Roof"
click at [266, 103] on input "text" at bounding box center [272, 103] width 73 height 15
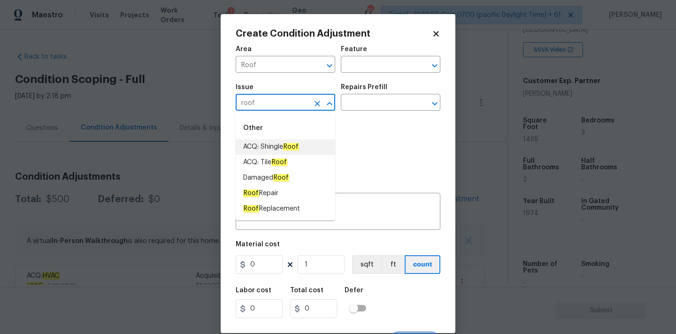
click at [286, 150] on em "Roof" at bounding box center [291, 147] width 16 height 8
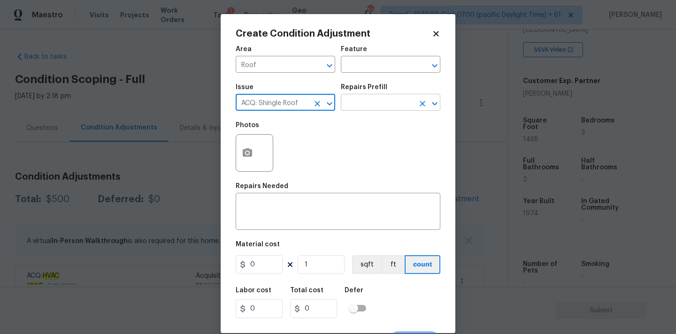
type input "ACQ: Shingle Roof"
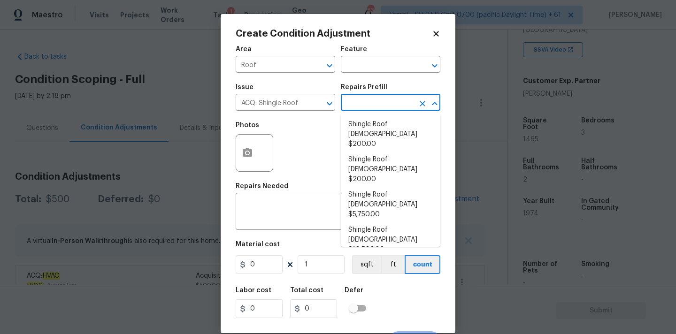
click at [368, 107] on input "text" at bounding box center [377, 103] width 73 height 15
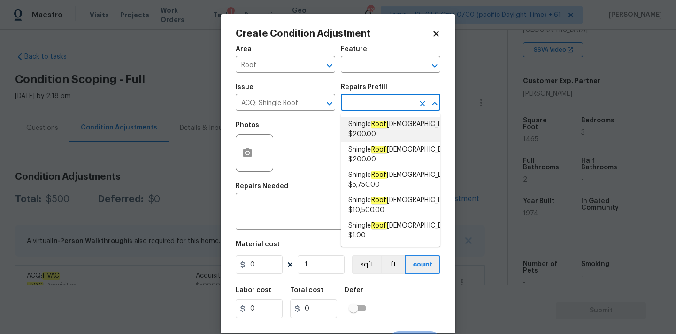
click at [374, 130] on span "Shingle Roof 0-10 Years Old $200.00" at bounding box center [401, 130] width 107 height 20
type input "Acquisition"
type textarea "Acquisition Scope: Shingle Roof 0-10 years in age maintenance."
type input "200"
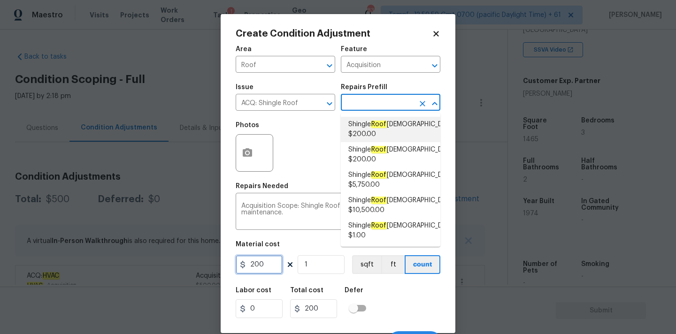
click at [267, 270] on input "200" at bounding box center [259, 264] width 47 height 19
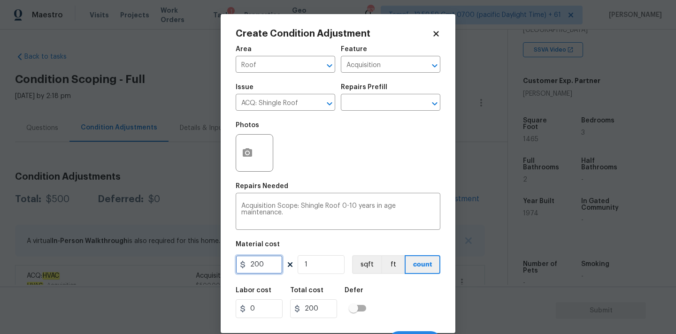
click at [267, 270] on input "200" at bounding box center [259, 264] width 47 height 19
type input "750"
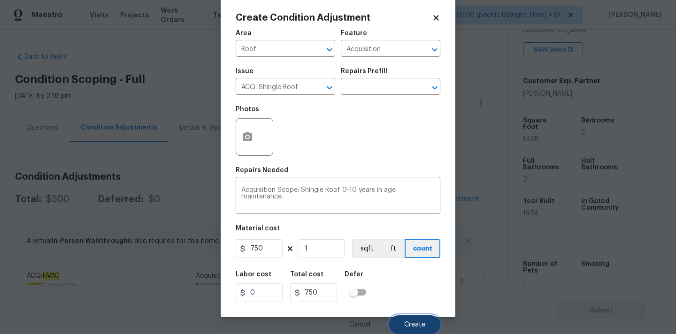
click at [409, 320] on button "Create" at bounding box center [414, 324] width 51 height 19
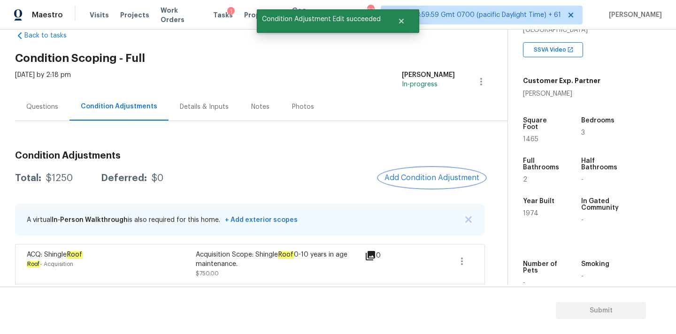
scroll to position [58, 0]
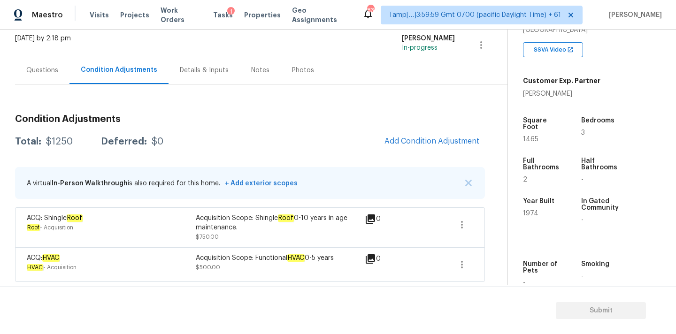
click at [335, 123] on h3 "Condition Adjustments" at bounding box center [250, 119] width 470 height 9
click at [417, 132] on button "Add Condition Adjustment" at bounding box center [432, 141] width 106 height 20
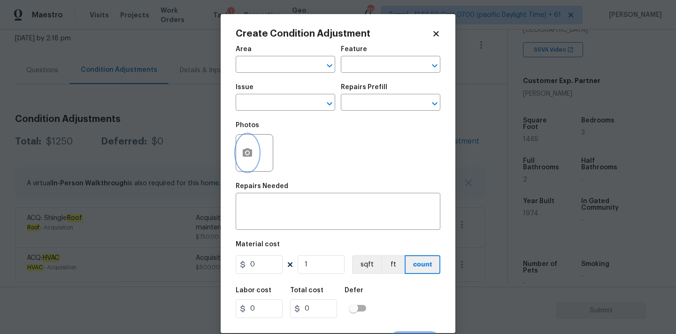
click at [245, 149] on icon "button" at bounding box center [247, 152] width 11 height 11
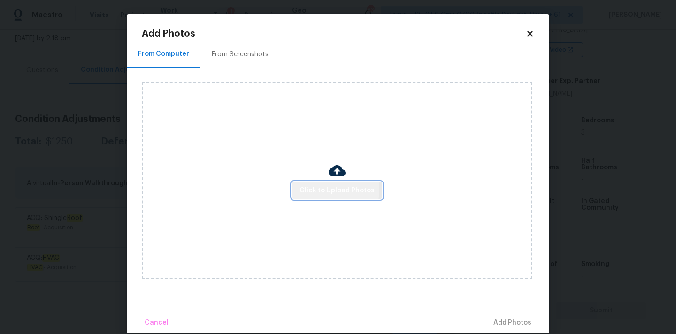
click at [311, 189] on span "Click to Upload Photos" at bounding box center [336, 191] width 75 height 12
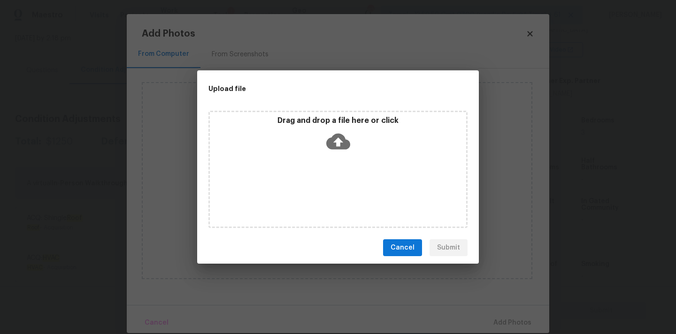
click at [333, 138] on icon at bounding box center [338, 142] width 24 height 16
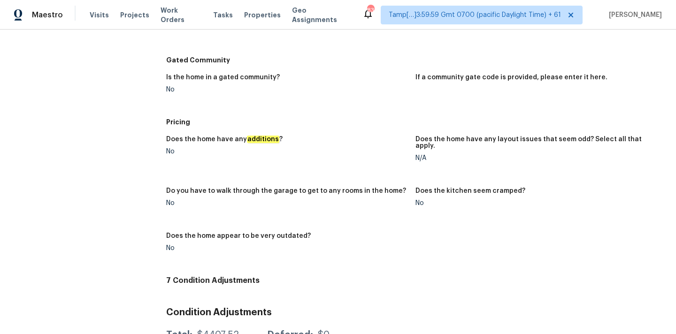
scroll to position [1232, 0]
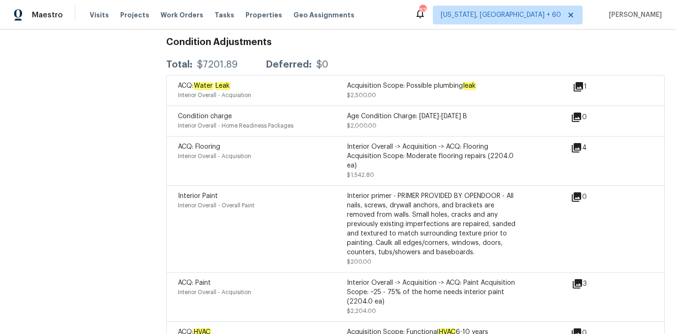
scroll to position [1177, 0]
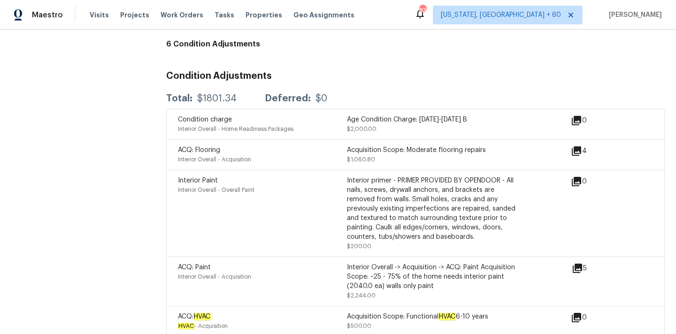
scroll to position [1185, 0]
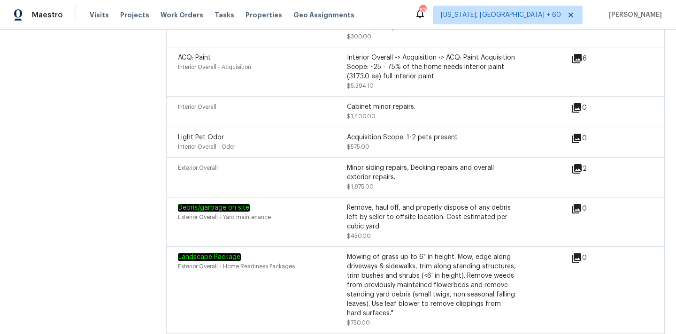
scroll to position [1505, 0]
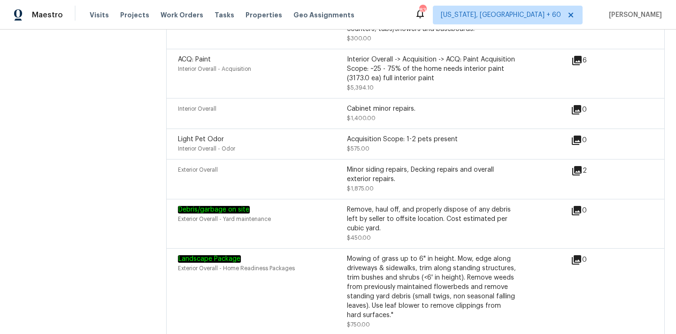
click at [576, 166] on icon at bounding box center [576, 170] width 9 height 9
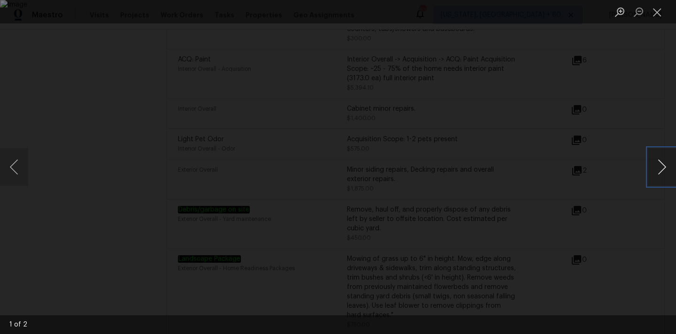
click at [663, 167] on button "Next image" at bounding box center [662, 167] width 28 height 38
click at [657, 13] on button "Close lightbox" at bounding box center [657, 12] width 19 height 16
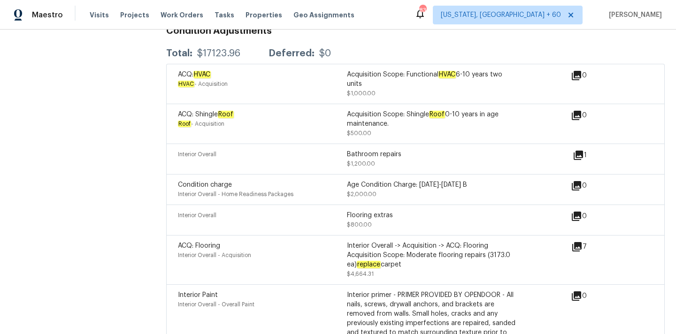
scroll to position [1179, 0]
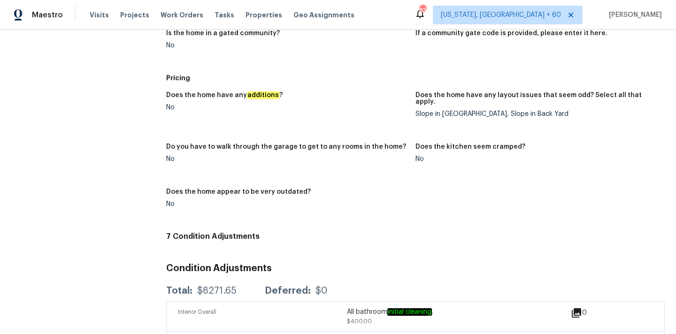
scroll to position [1178, 0]
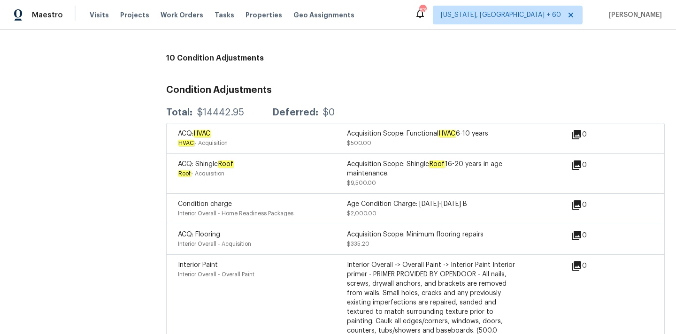
scroll to position [1121, 0]
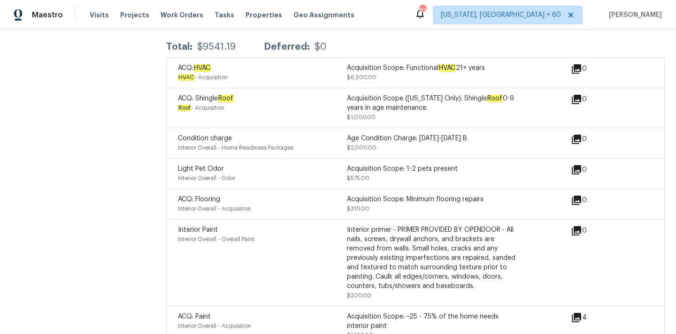
scroll to position [1234, 0]
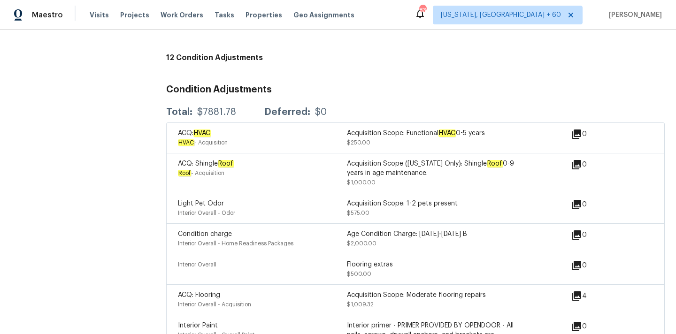
scroll to position [1122, 0]
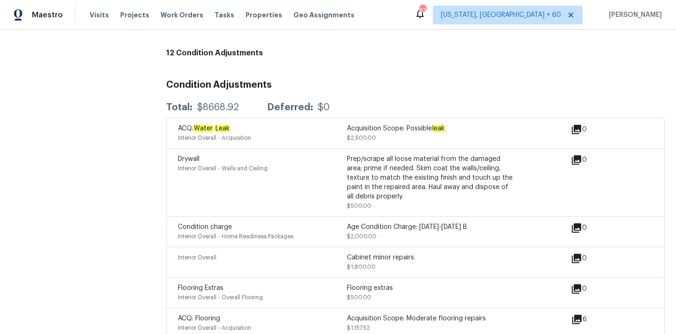
scroll to position [1141, 0]
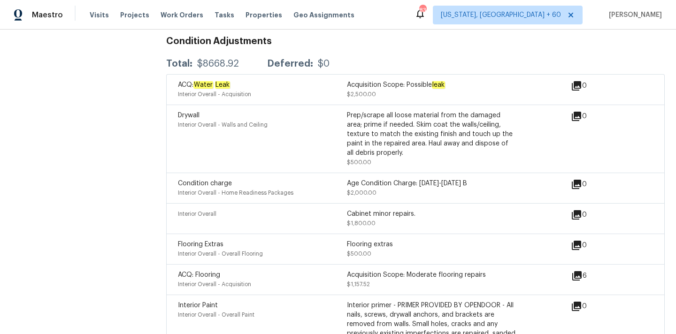
scroll to position [1183, 0]
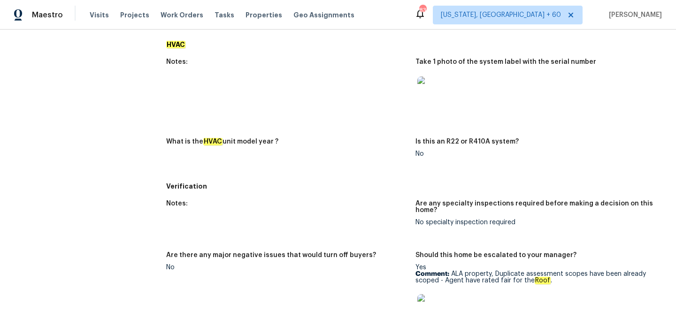
scroll to position [922, 0]
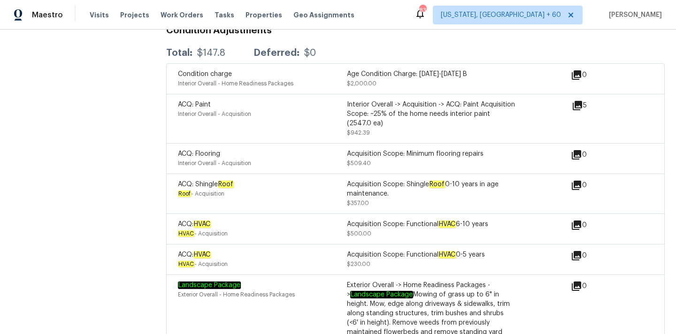
scroll to position [1179, 0]
